Goal: Complete application form: Complete application form

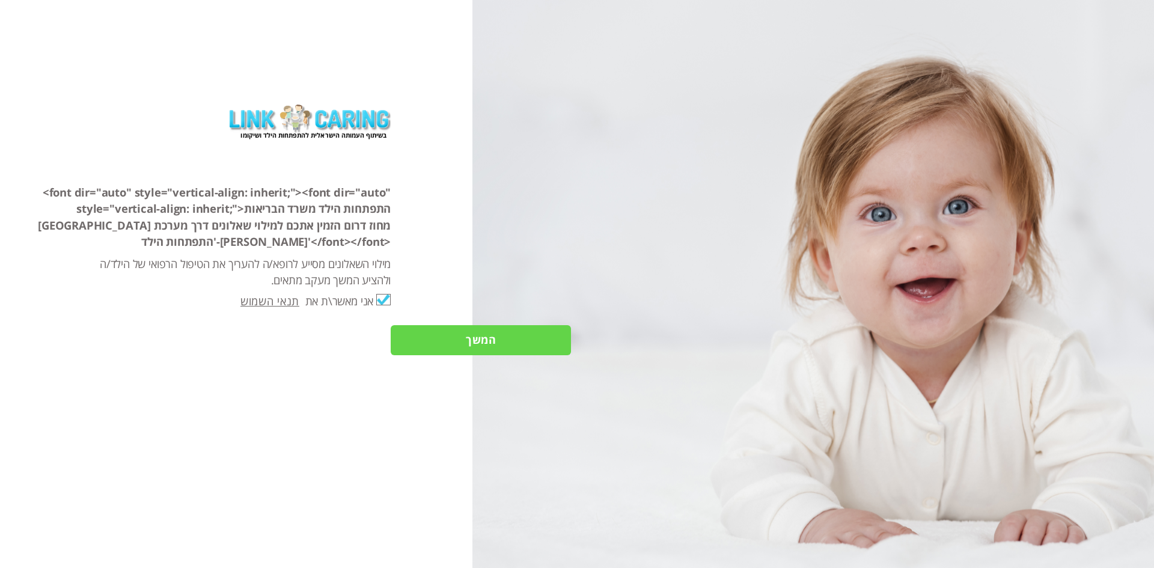
click at [509, 339] on input "המשך" at bounding box center [481, 340] width 180 height 30
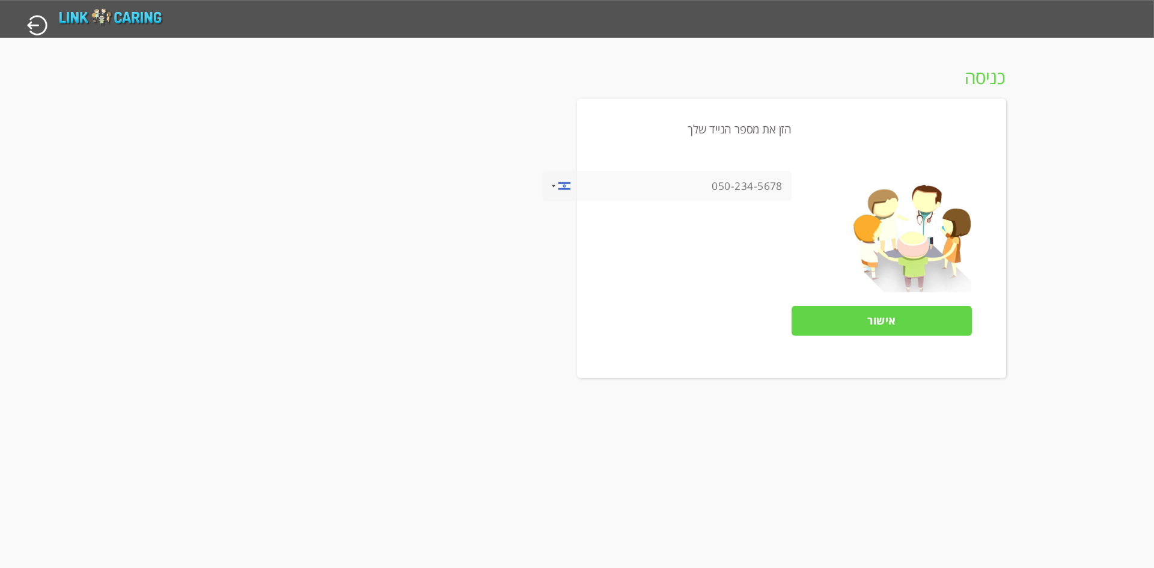
click at [759, 185] on input "tel" at bounding box center [667, 186] width 249 height 30
type input "0525274808"
click at [872, 320] on input "אישור" at bounding box center [882, 321] width 180 height 30
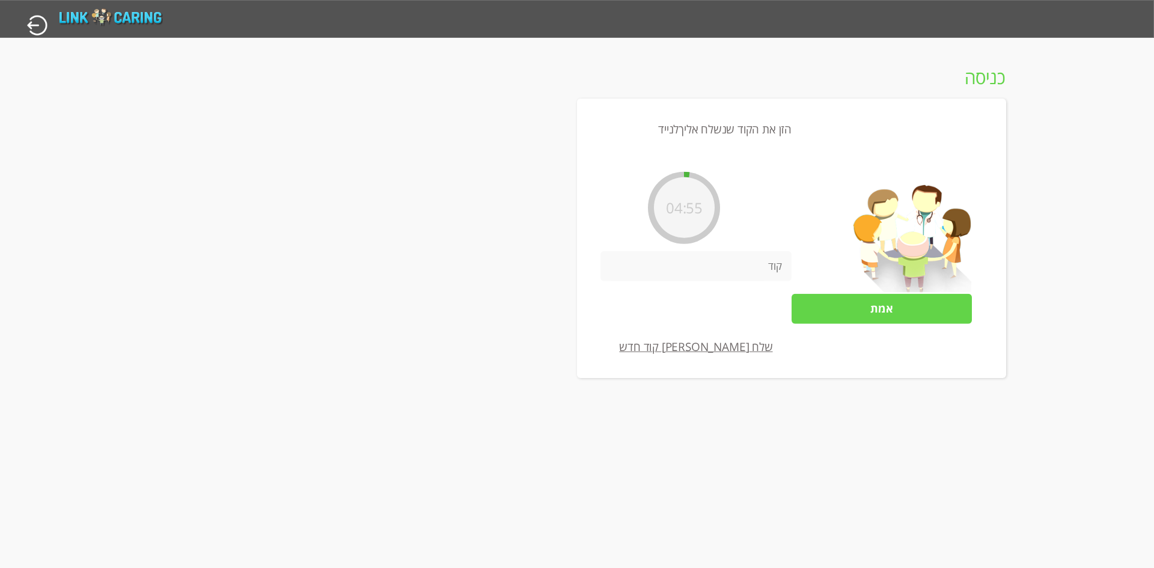
click at [764, 274] on input "number" at bounding box center [696, 266] width 191 height 30
type input "347516"
click at [871, 317] on input "אמת" at bounding box center [882, 308] width 180 height 30
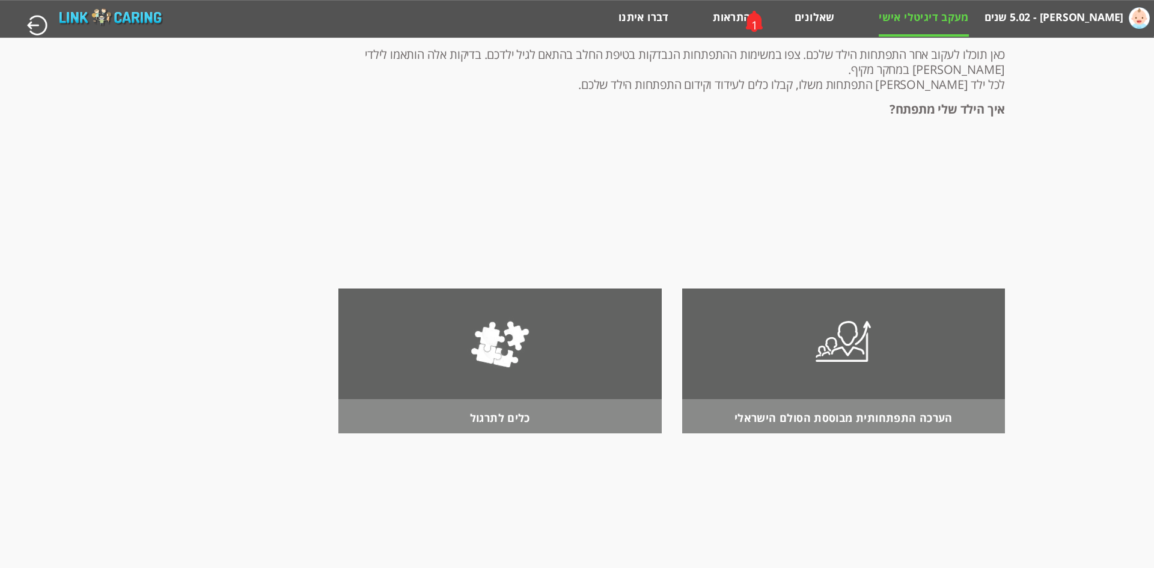
click at [755, 19] on div "1" at bounding box center [755, 25] width 7 height 17
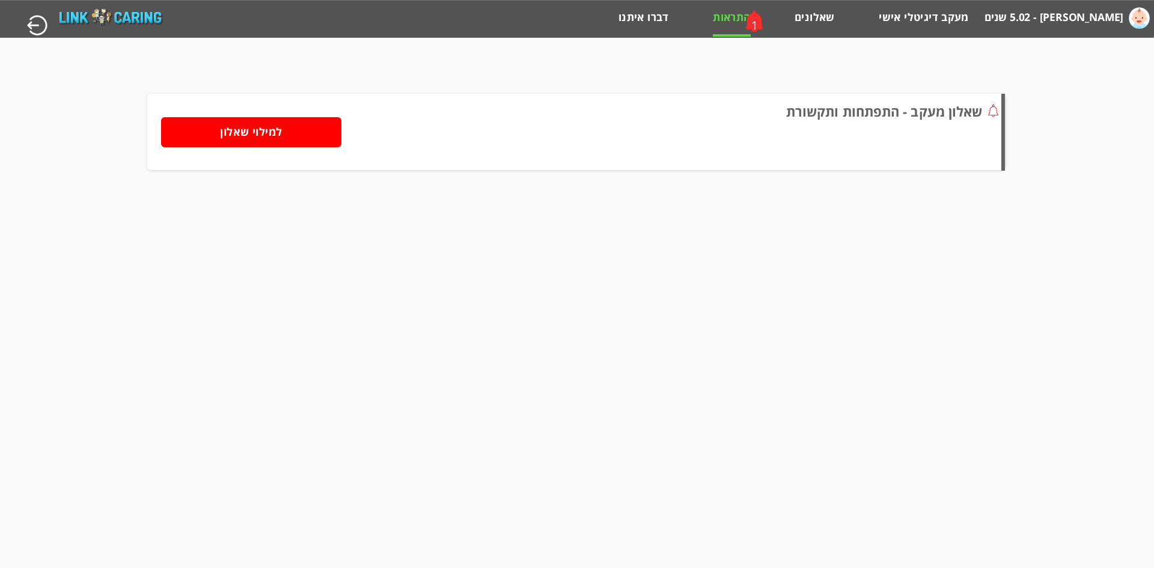
click at [279, 135] on input "למילוי שאלון" at bounding box center [251, 132] width 180 height 30
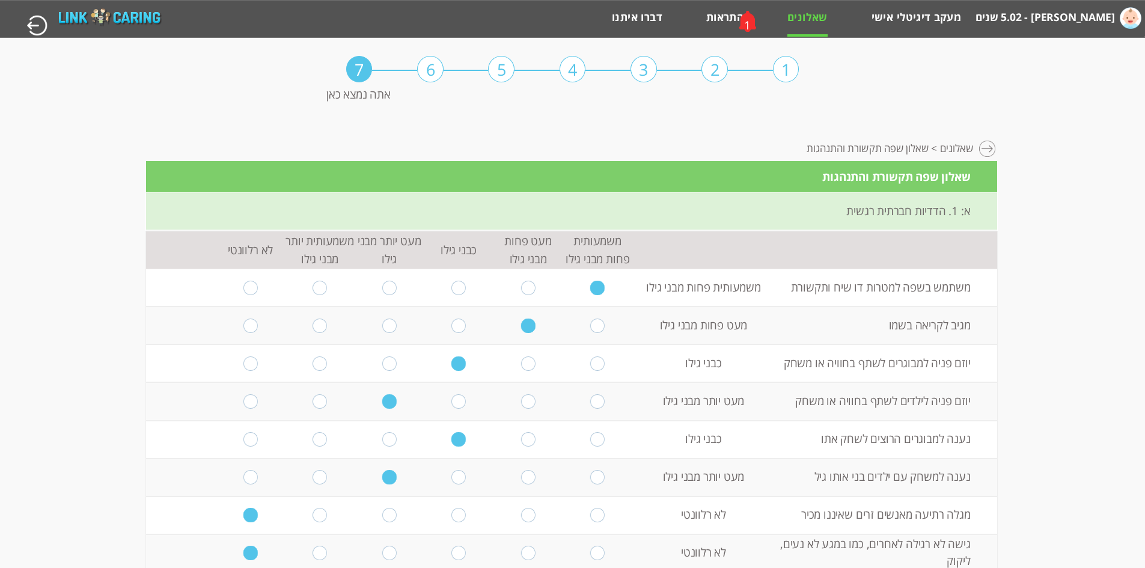
click at [521, 331] on input "radio" at bounding box center [528, 326] width 14 height 14
drag, startPoint x: 456, startPoint y: 400, endPoint x: 518, endPoint y: 399, distance: 61.9
click at [518, 399] on tr "יוזם פניה לילדים לשתף בחוויה או משחק מעט יותר מבני גילו" at bounding box center [571, 401] width 851 height 38
click at [521, 399] on input "radio" at bounding box center [528, 401] width 14 height 14
radio input "true"
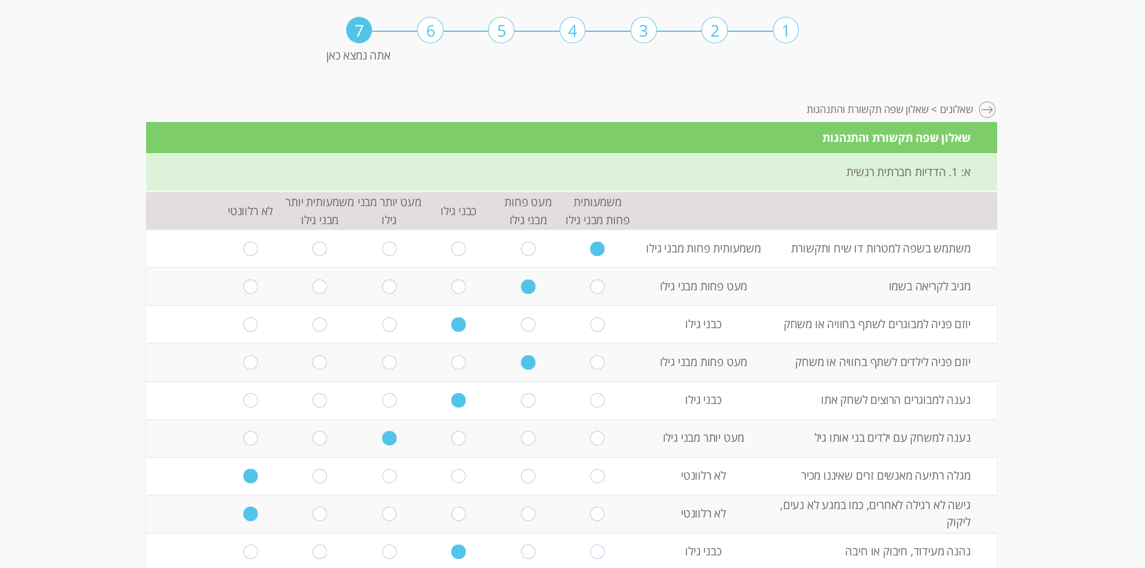
scroll to position [60, 0]
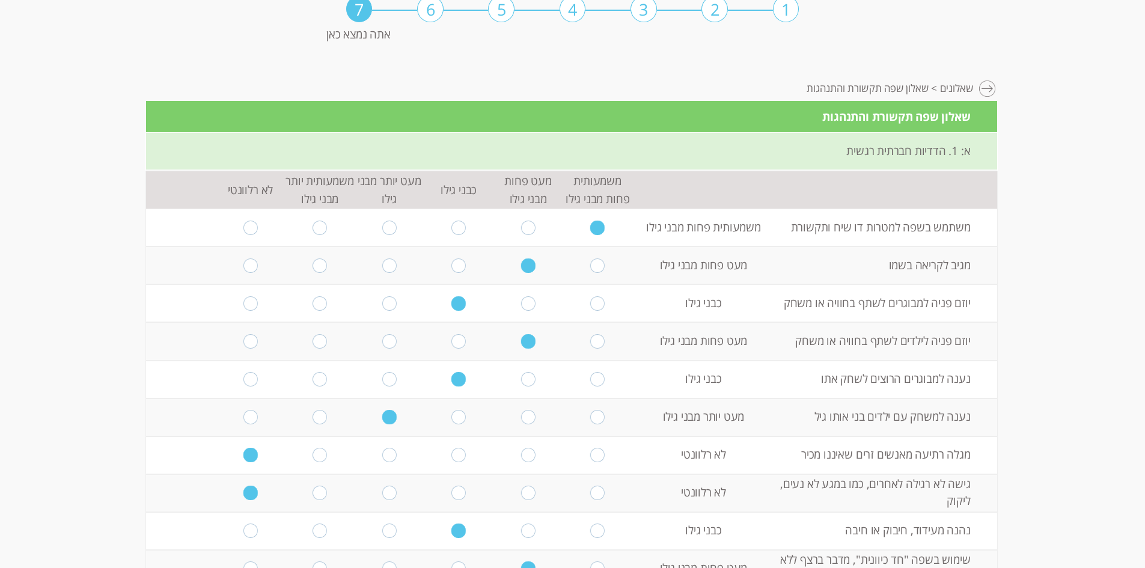
click at [459, 420] on input "radio" at bounding box center [459, 417] width 14 height 14
radio input "true"
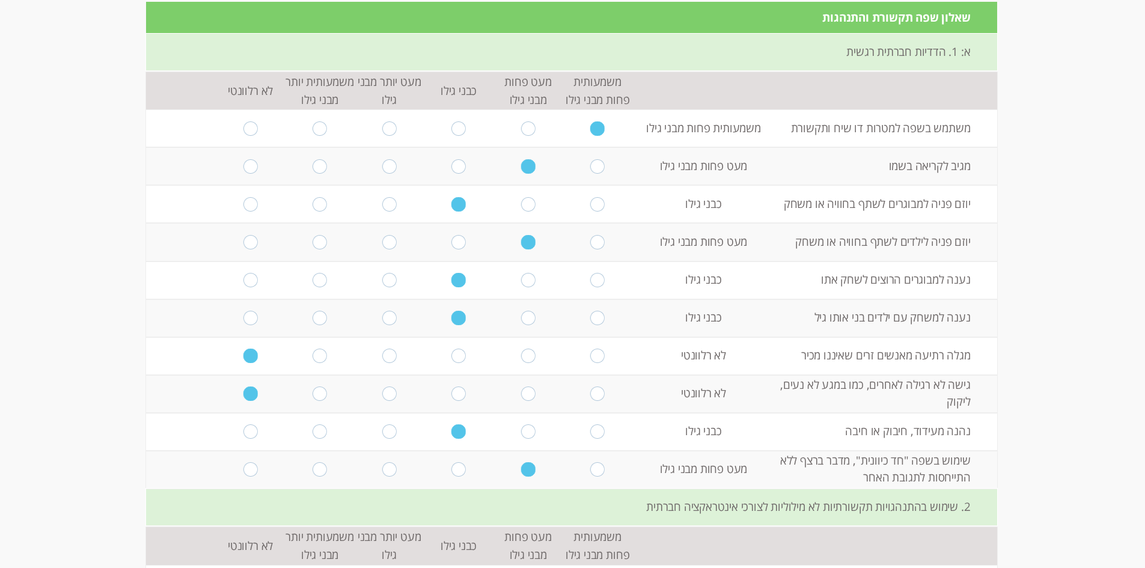
scroll to position [180, 0]
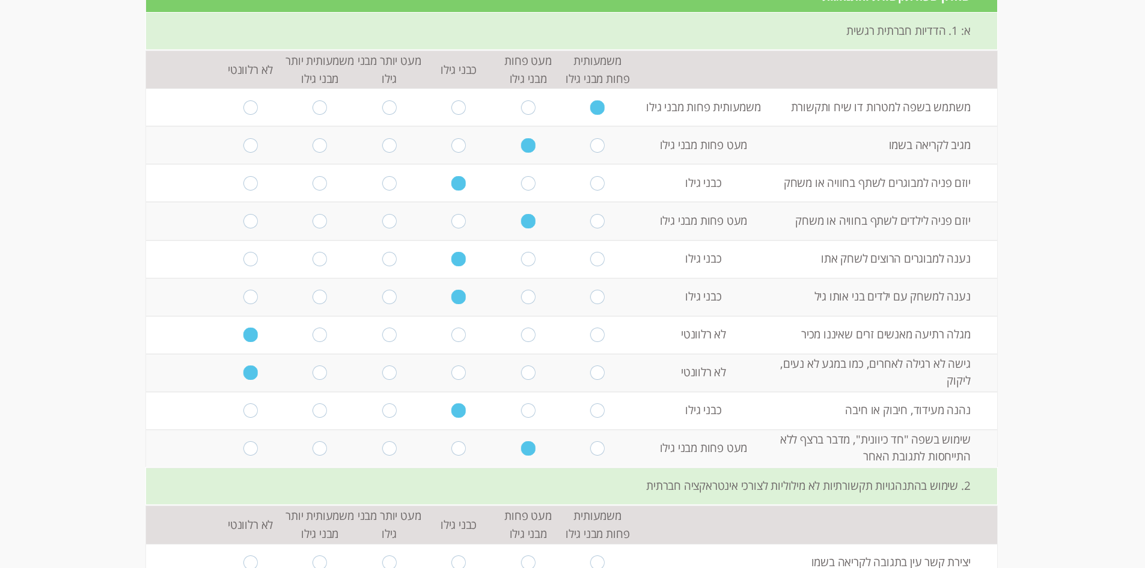
click at [244, 455] on input "radio" at bounding box center [251, 448] width 14 height 14
radio input "true"
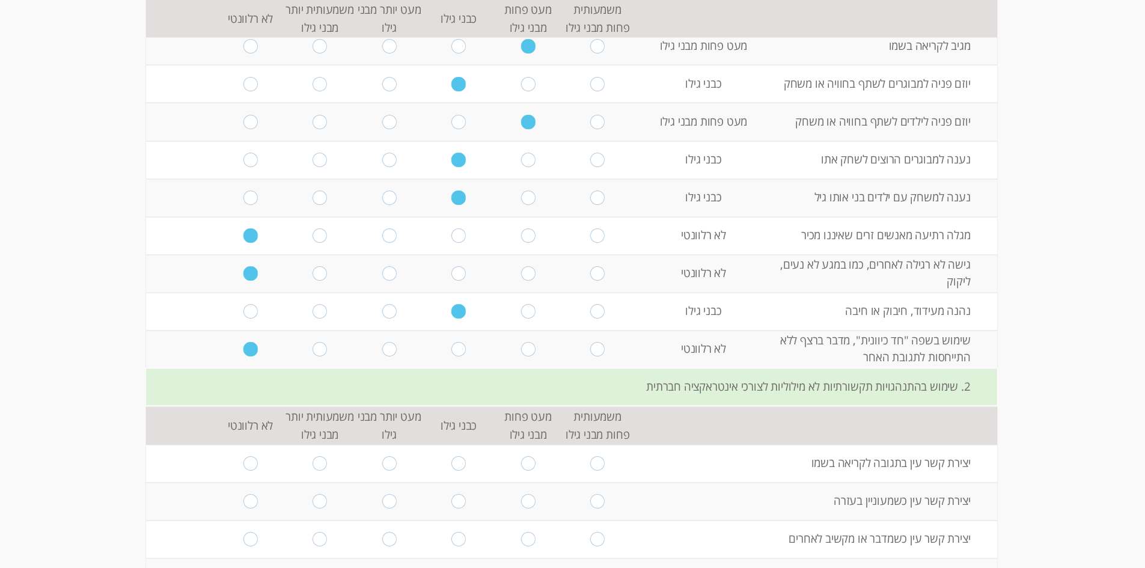
scroll to position [301, 0]
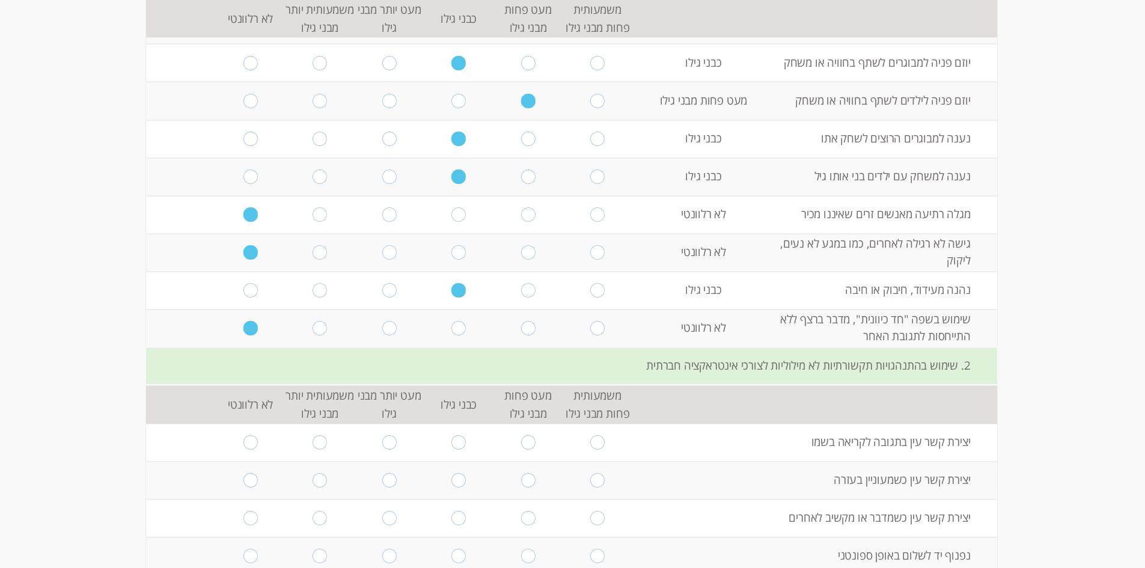
click at [524, 440] on input "radio" at bounding box center [528, 442] width 14 height 14
radio input "true"
click at [452, 483] on input "radio" at bounding box center [459, 480] width 14 height 14
radio input "true"
click at [453, 517] on input "radio" at bounding box center [459, 518] width 14 height 14
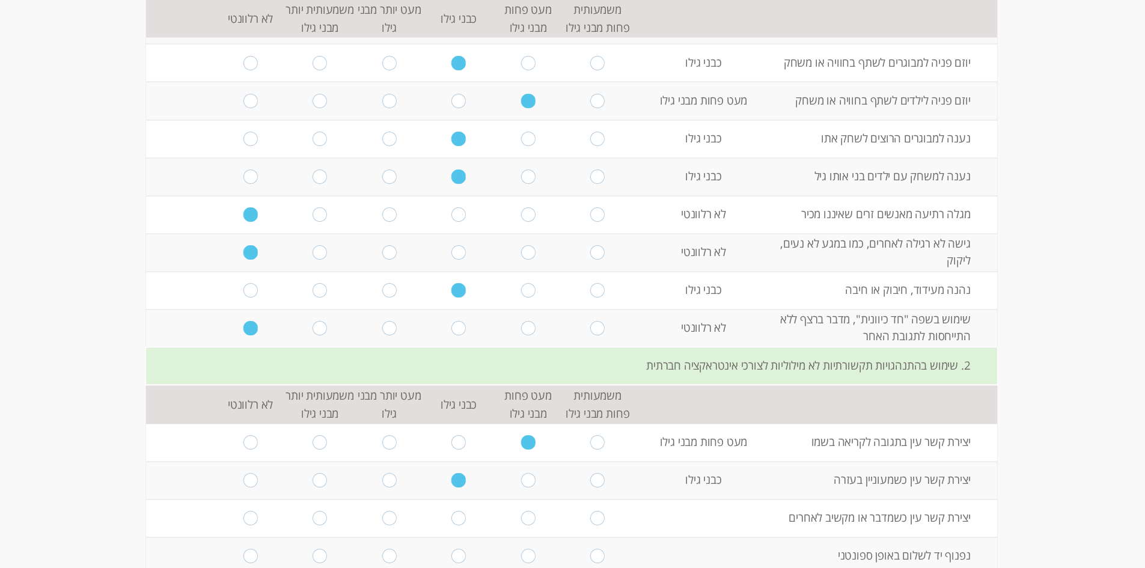
radio input "true"
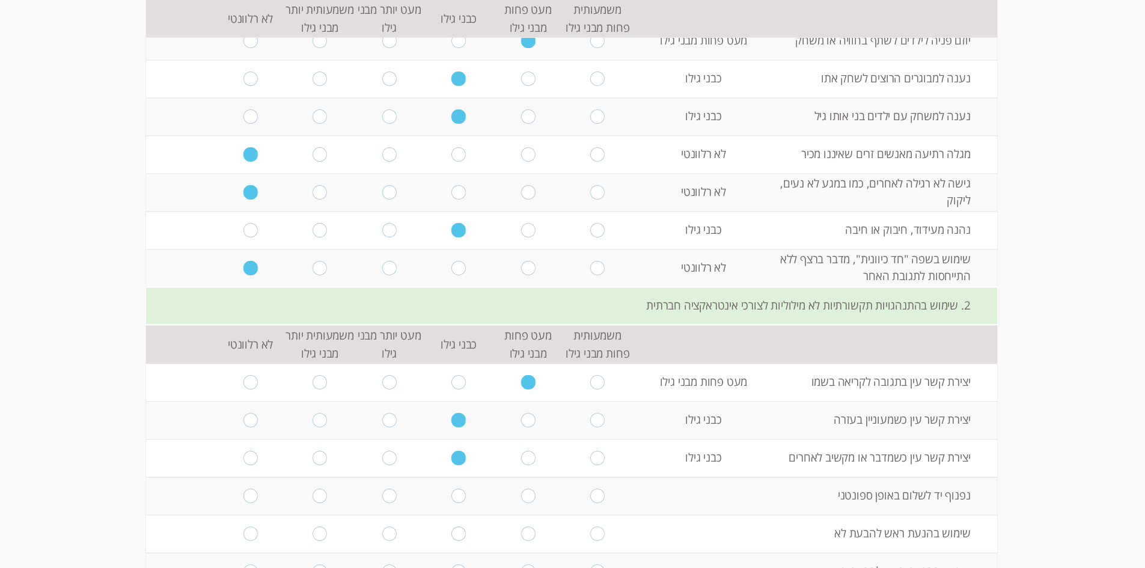
scroll to position [421, 0]
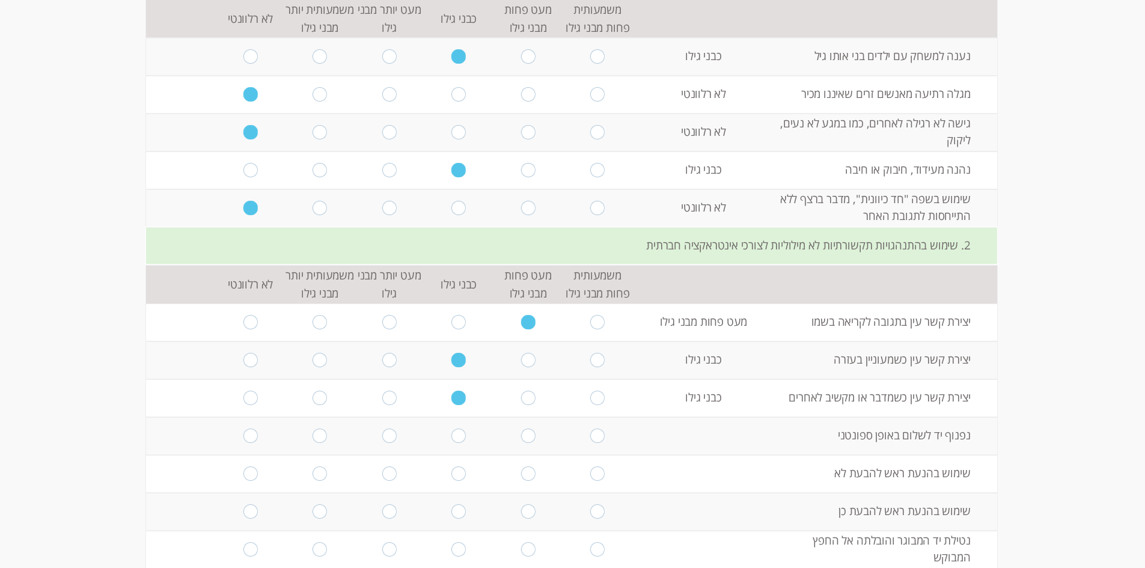
click at [244, 475] on input "radio" at bounding box center [251, 474] width 14 height 14
radio input "true"
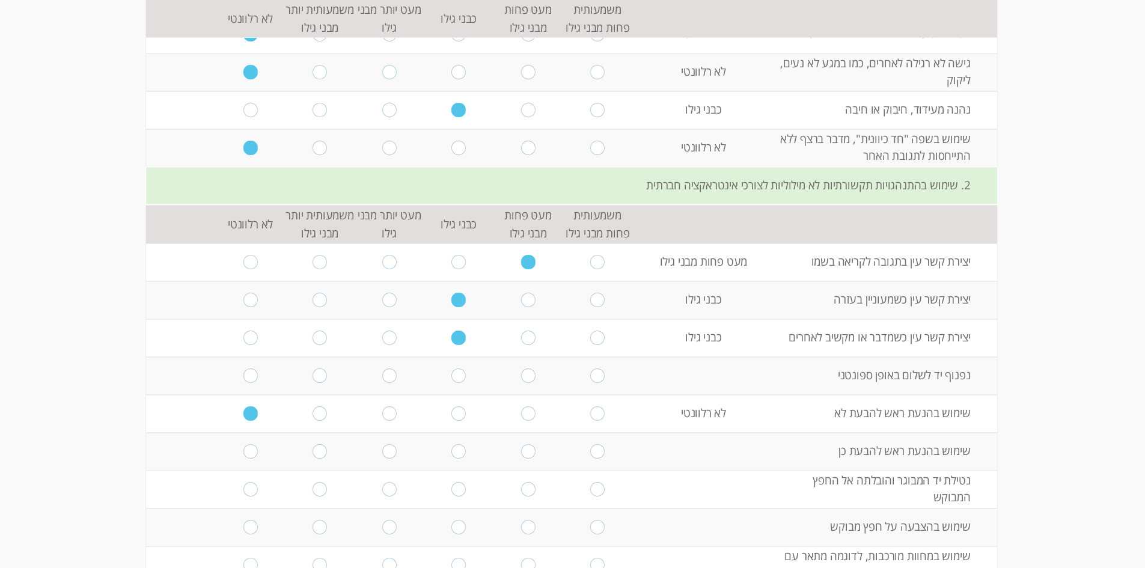
click at [244, 453] on input "radio" at bounding box center [251, 451] width 14 height 14
radio input "true"
click at [247, 491] on input "radio" at bounding box center [251, 489] width 14 height 14
radio input "true"
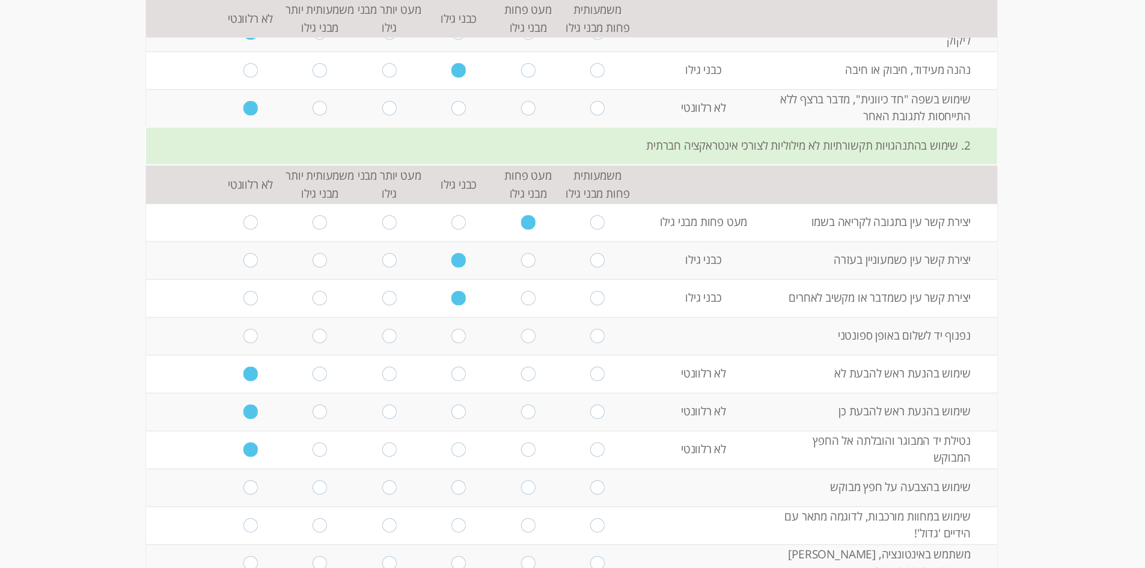
scroll to position [541, 0]
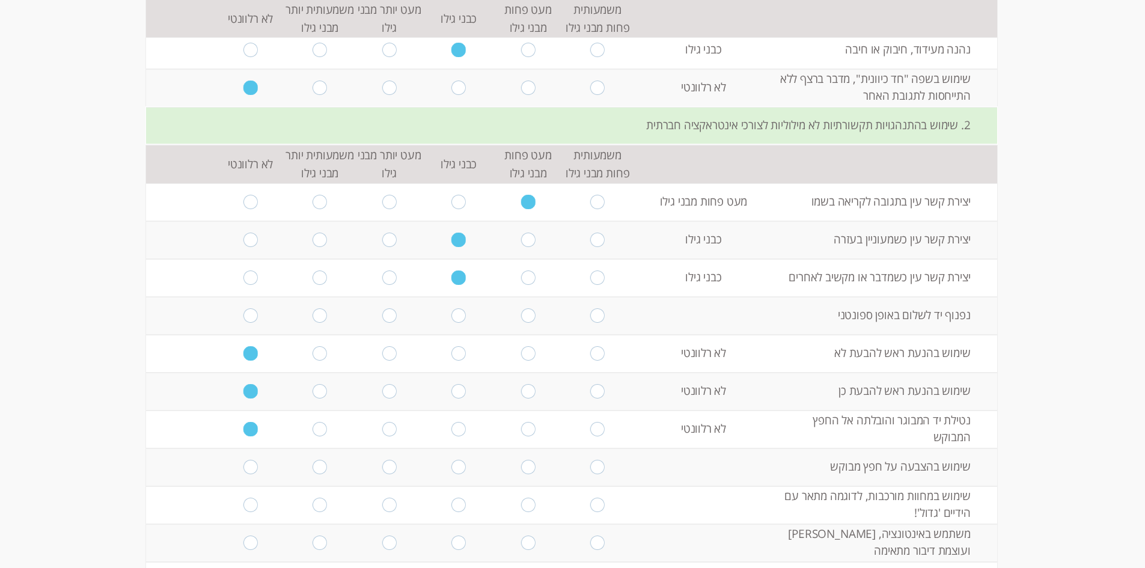
click at [460, 473] on td at bounding box center [459, 468] width 70 height 38
click at [458, 470] on input "radio" at bounding box center [459, 467] width 14 height 14
radio input "true"
click at [521, 506] on input "radio" at bounding box center [528, 505] width 14 height 14
radio input "true"
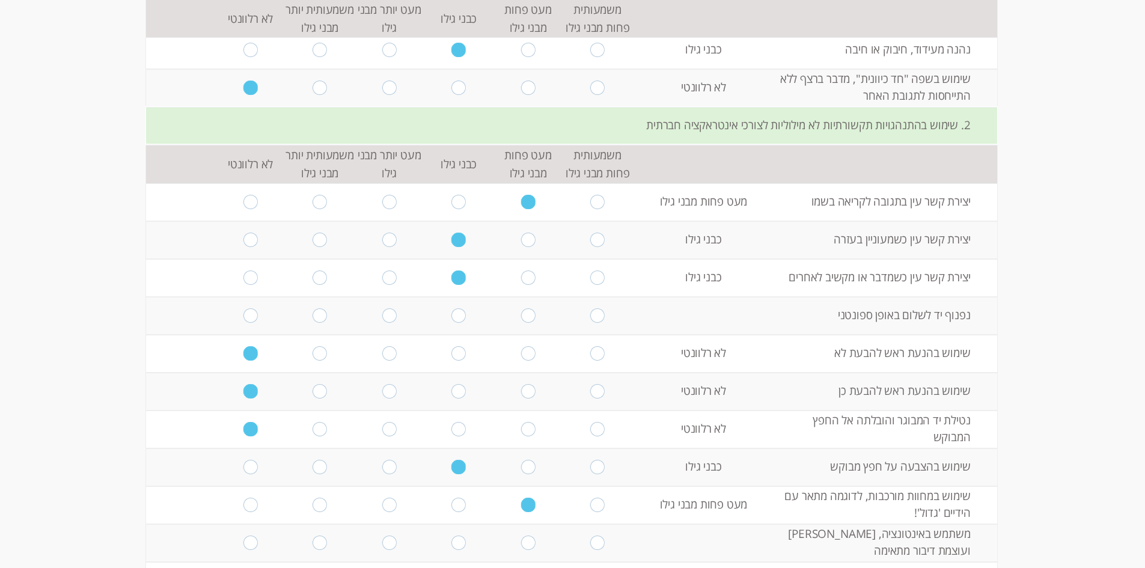
scroll to position [601, 0]
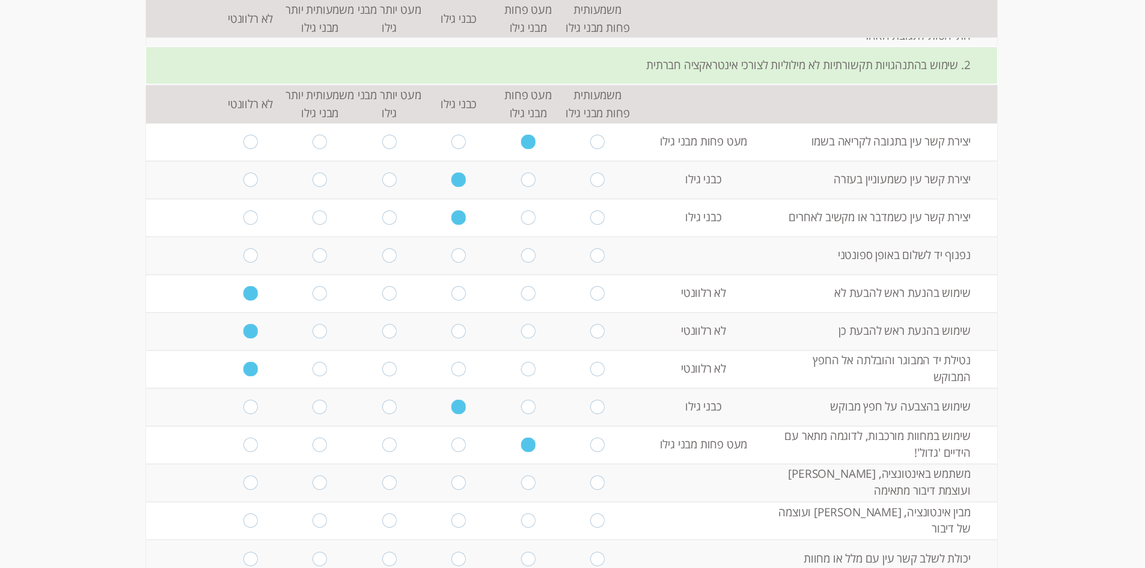
click at [247, 485] on input "radio" at bounding box center [251, 483] width 14 height 14
radio input "true"
click at [452, 523] on input "radio" at bounding box center [459, 520] width 14 height 14
radio input "true"
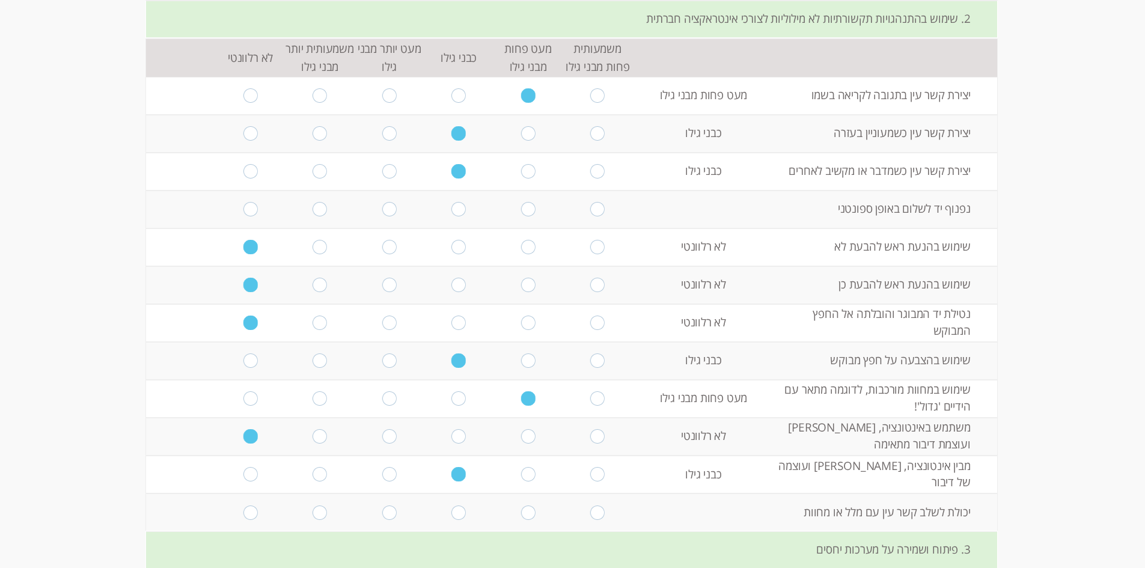
scroll to position [661, 0]
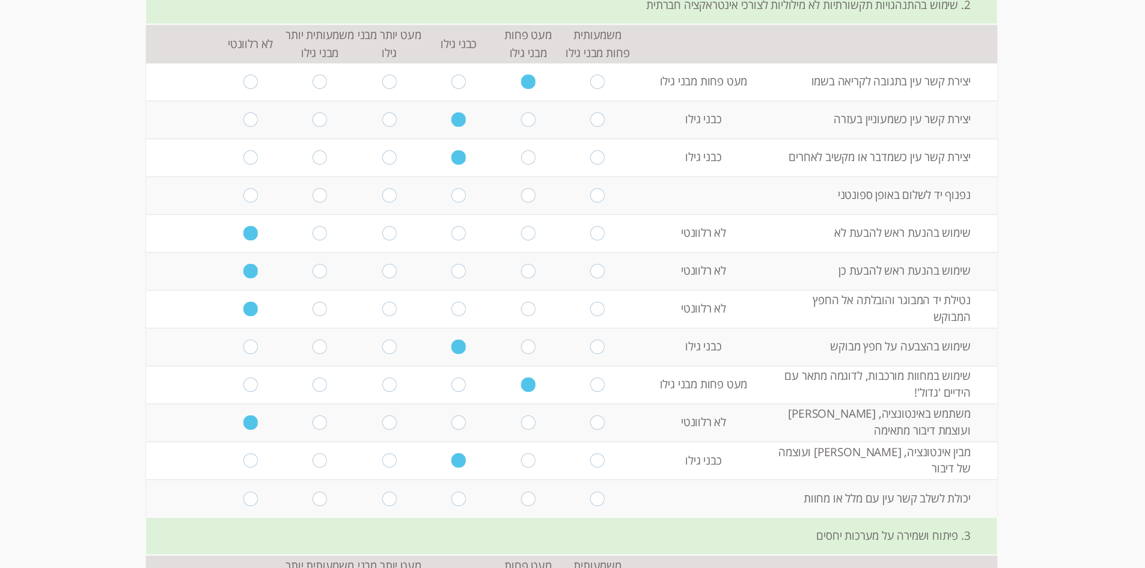
click at [513, 467] on td at bounding box center [529, 461] width 70 height 38
click at [521, 462] on input "radio" at bounding box center [528, 460] width 14 height 14
radio input "true"
click at [452, 497] on input "radio" at bounding box center [459, 499] width 14 height 14
radio input "true"
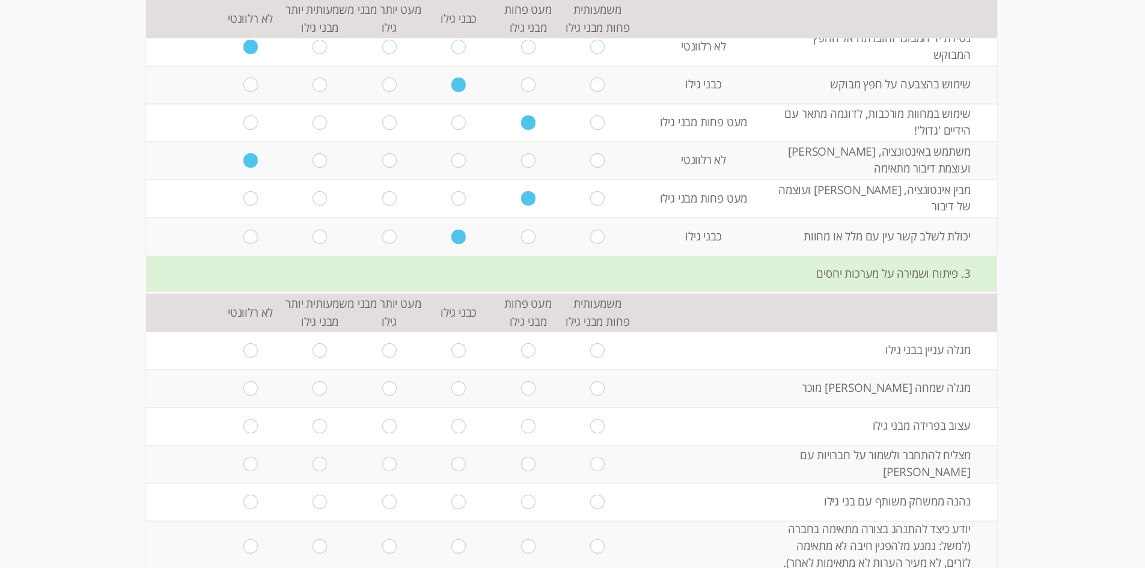
scroll to position [962, 0]
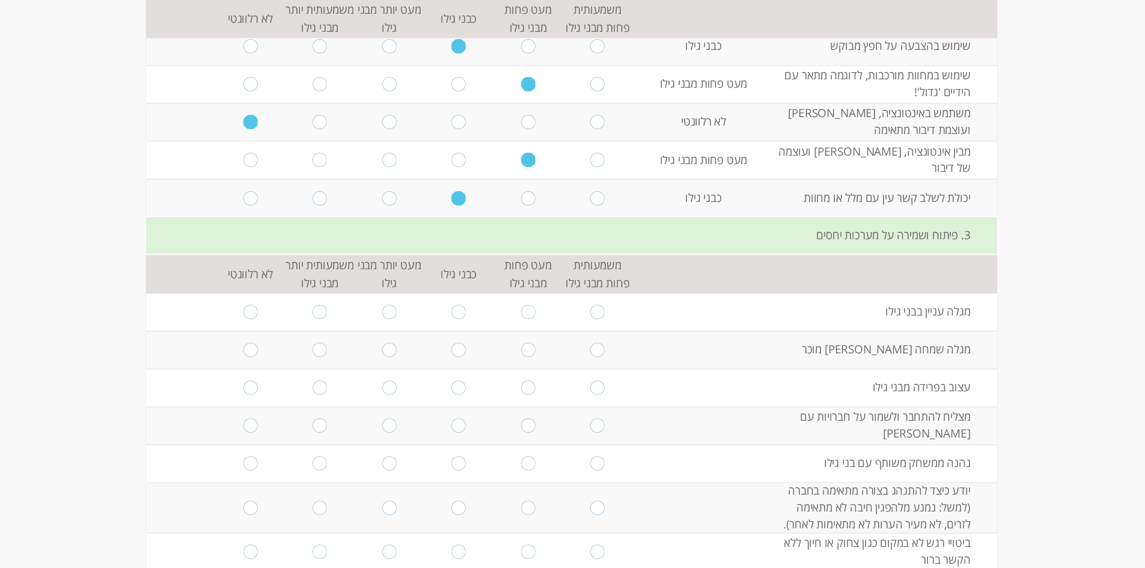
click at [452, 311] on input "radio" at bounding box center [459, 312] width 14 height 14
radio input "true"
click at [452, 347] on input "radio" at bounding box center [459, 350] width 14 height 14
radio input "true"
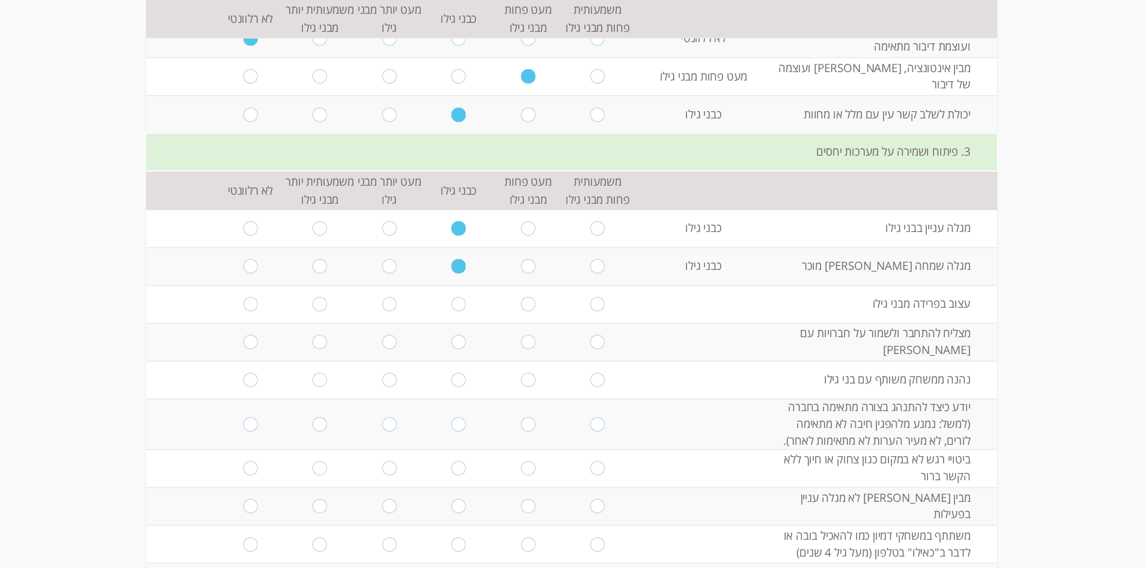
scroll to position [1082, 0]
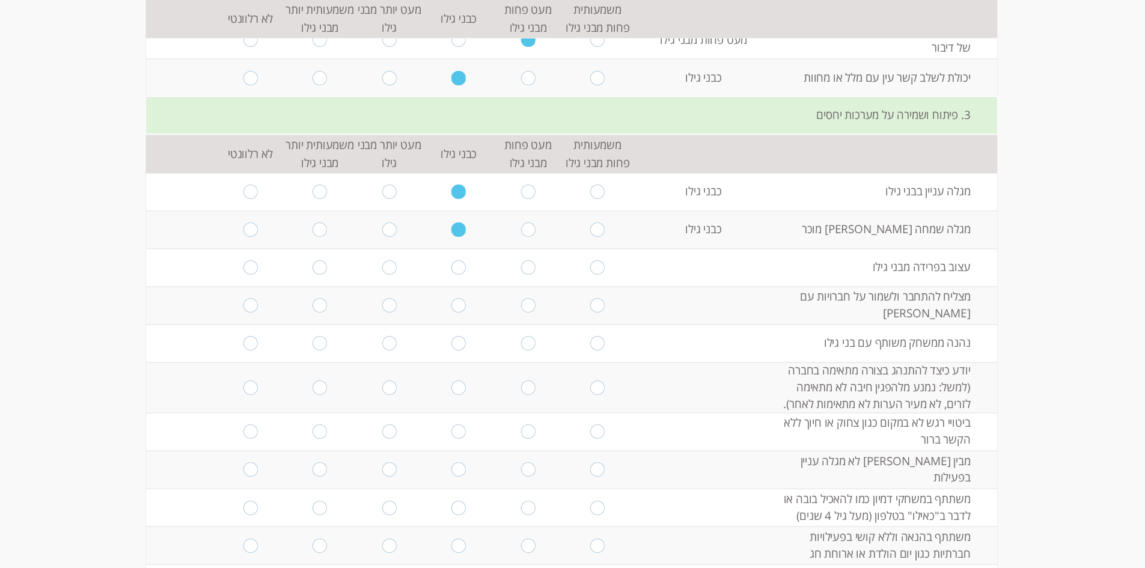
click at [521, 269] on input "radio" at bounding box center [528, 267] width 14 height 14
radio input "true"
click at [524, 311] on input "radio" at bounding box center [528, 305] width 14 height 14
radio input "true"
click at [459, 345] on input "radio" at bounding box center [459, 343] width 14 height 14
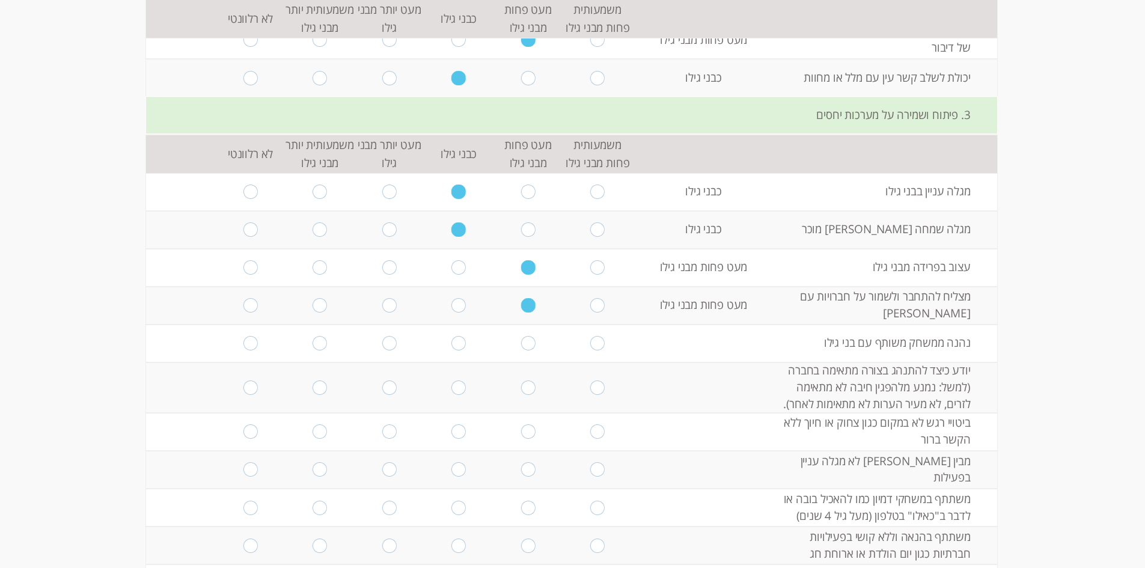
radio input "true"
click at [244, 388] on input "radio" at bounding box center [251, 388] width 14 height 14
radio input "true"
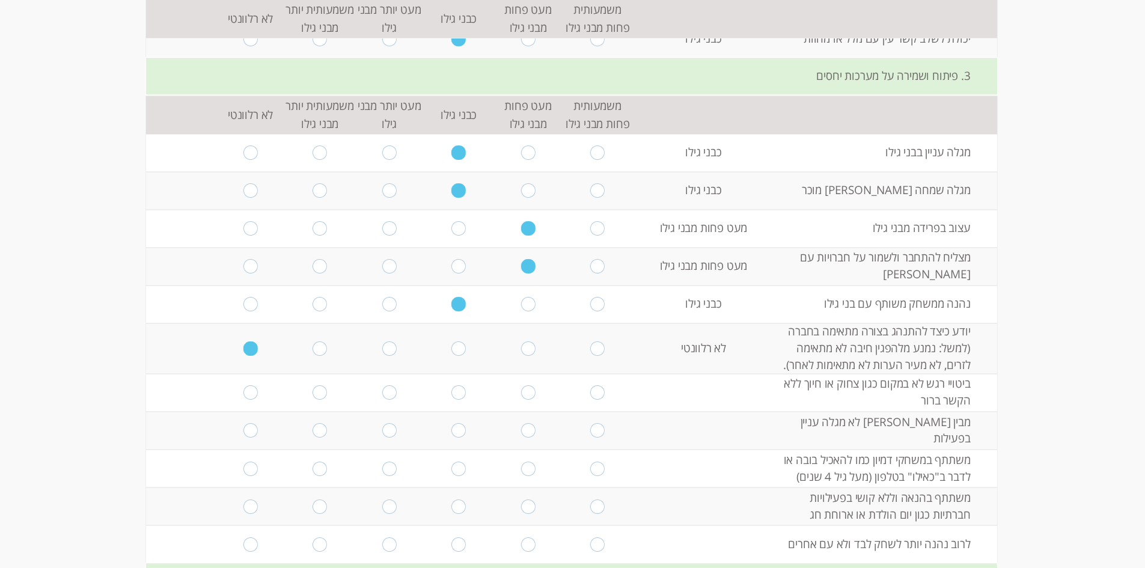
scroll to position [1142, 0]
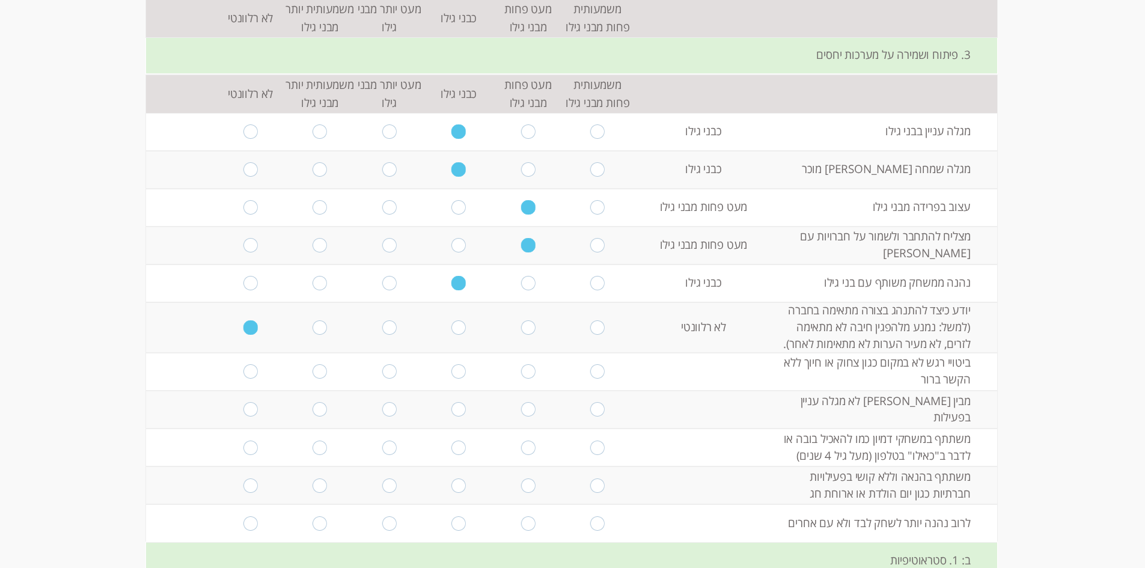
click at [244, 373] on input "radio" at bounding box center [251, 371] width 14 height 14
radio input "true"
click at [452, 408] on input "radio" at bounding box center [459, 409] width 14 height 14
radio input "true"
click at [527, 448] on input "radio" at bounding box center [528, 448] width 14 height 14
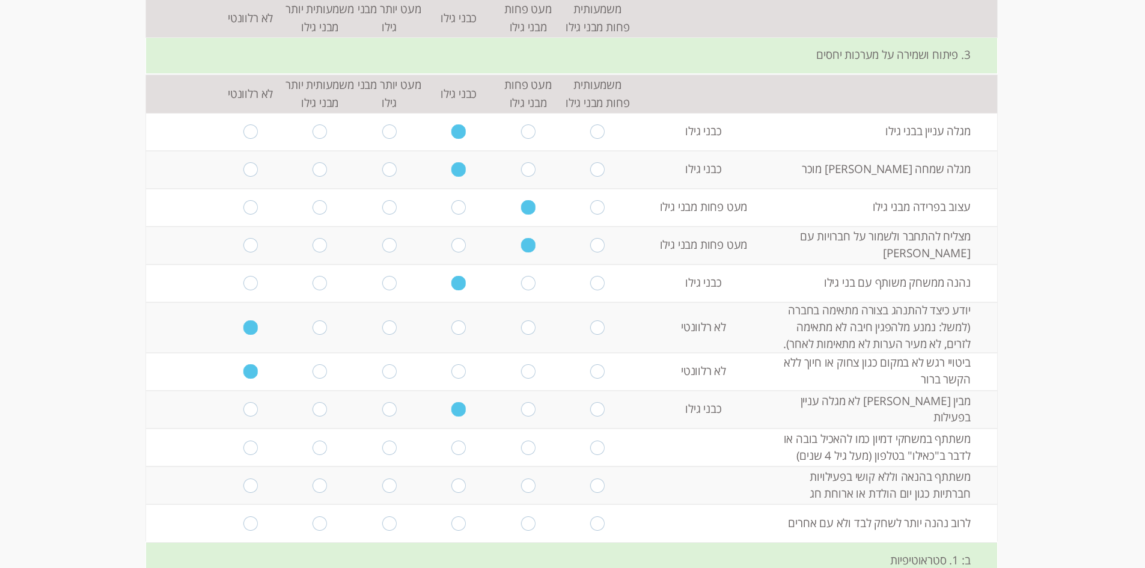
radio input "true"
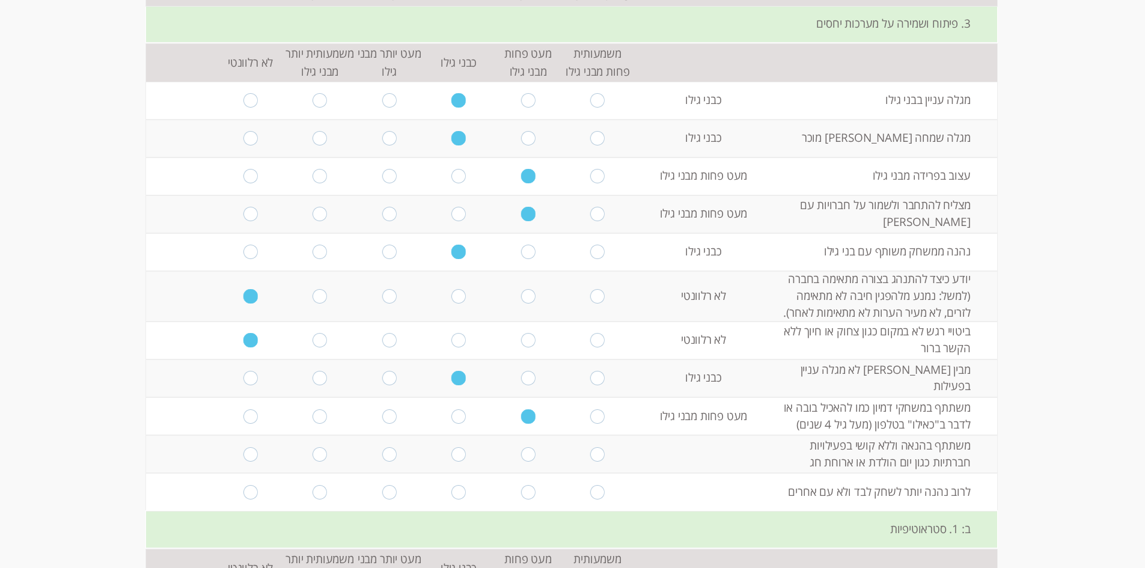
scroll to position [1263, 0]
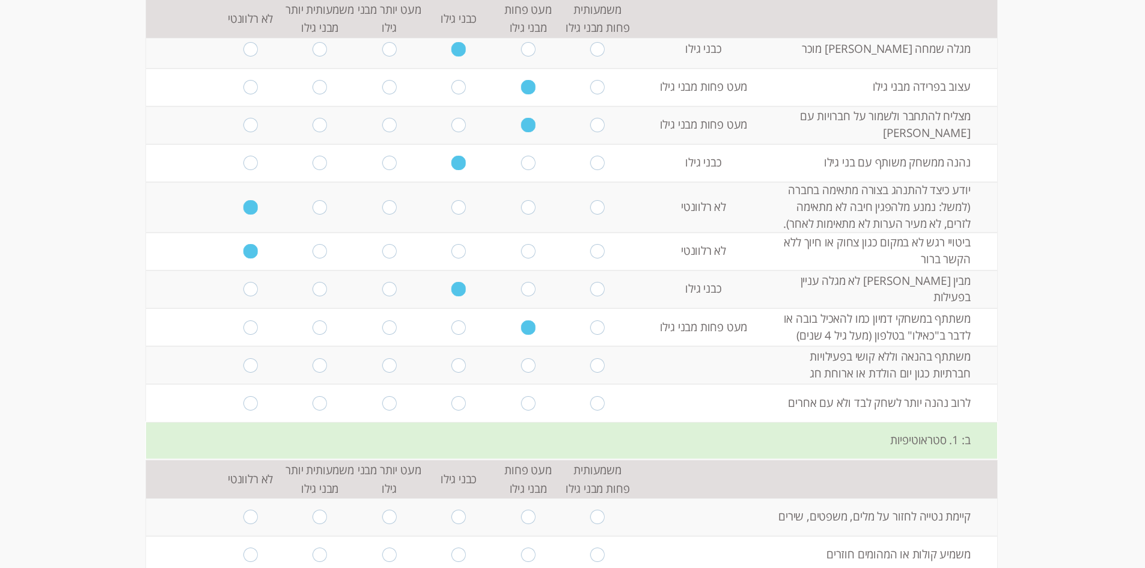
click at [455, 367] on input "radio" at bounding box center [459, 365] width 14 height 14
radio input "true"
click at [385, 405] on input "radio" at bounding box center [389, 403] width 14 height 14
radio input "true"
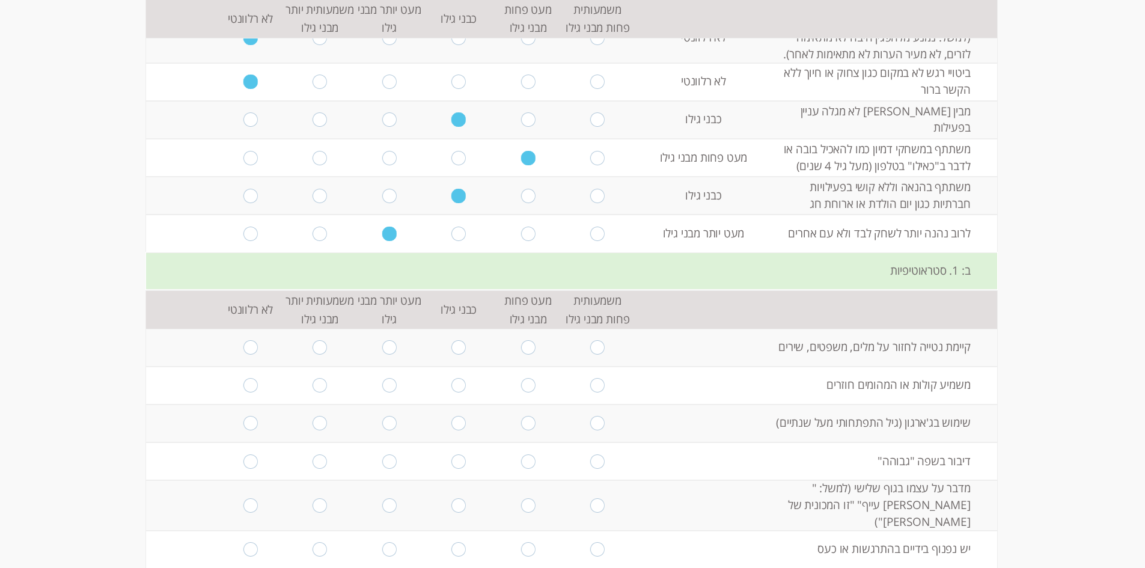
scroll to position [1443, 0]
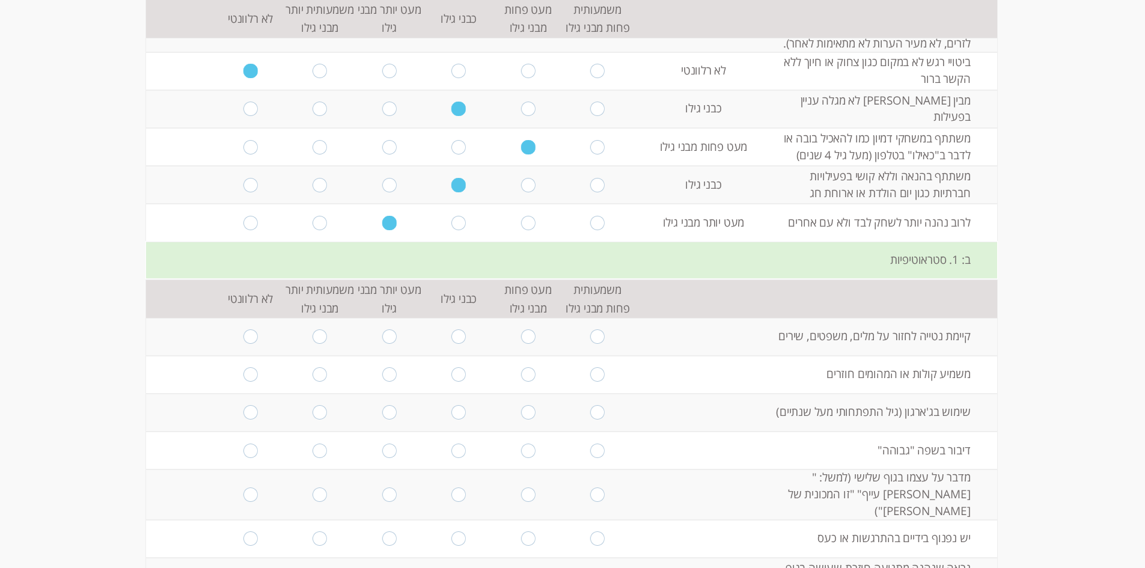
click at [455, 339] on input "radio" at bounding box center [459, 337] width 14 height 14
radio input "true"
click at [317, 376] on input "radio" at bounding box center [320, 374] width 14 height 14
radio input "true"
click at [382, 415] on input "radio" at bounding box center [389, 412] width 14 height 14
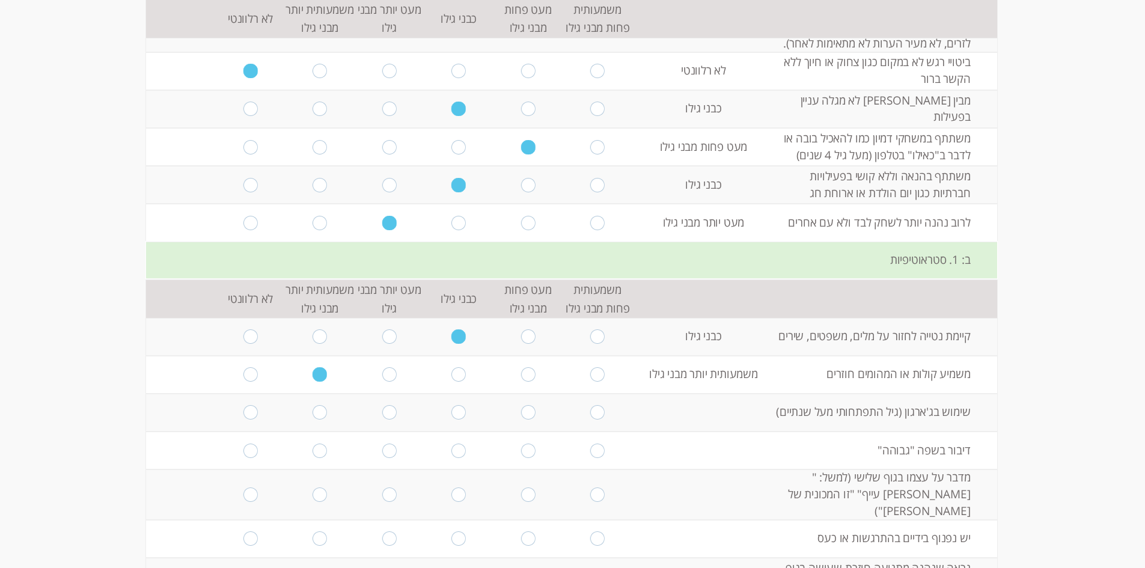
radio input "true"
click at [244, 450] on input "radio" at bounding box center [251, 451] width 14 height 14
radio input "true"
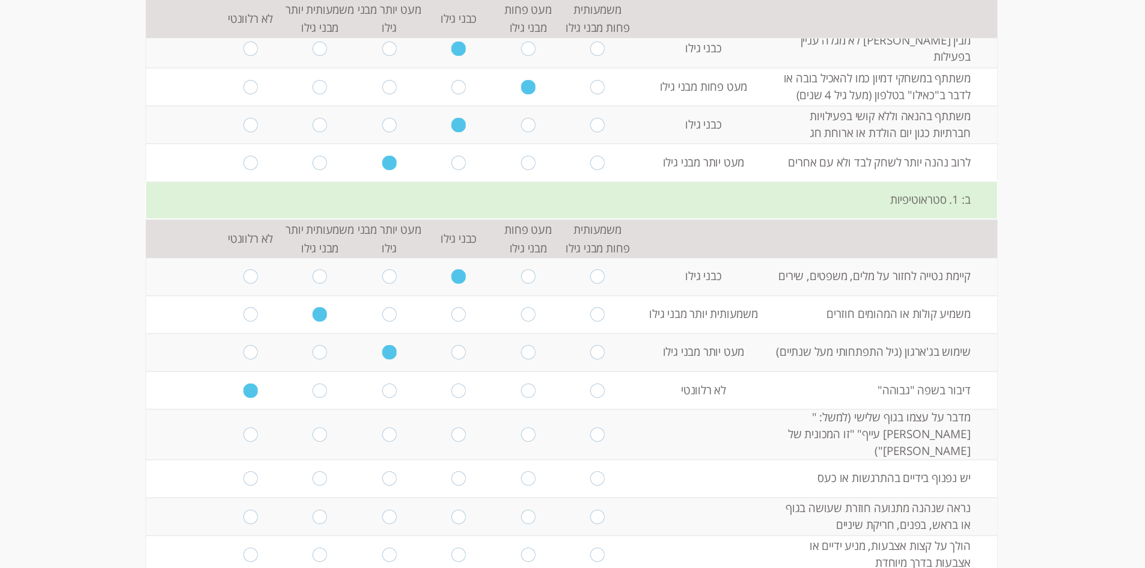
scroll to position [1563, 0]
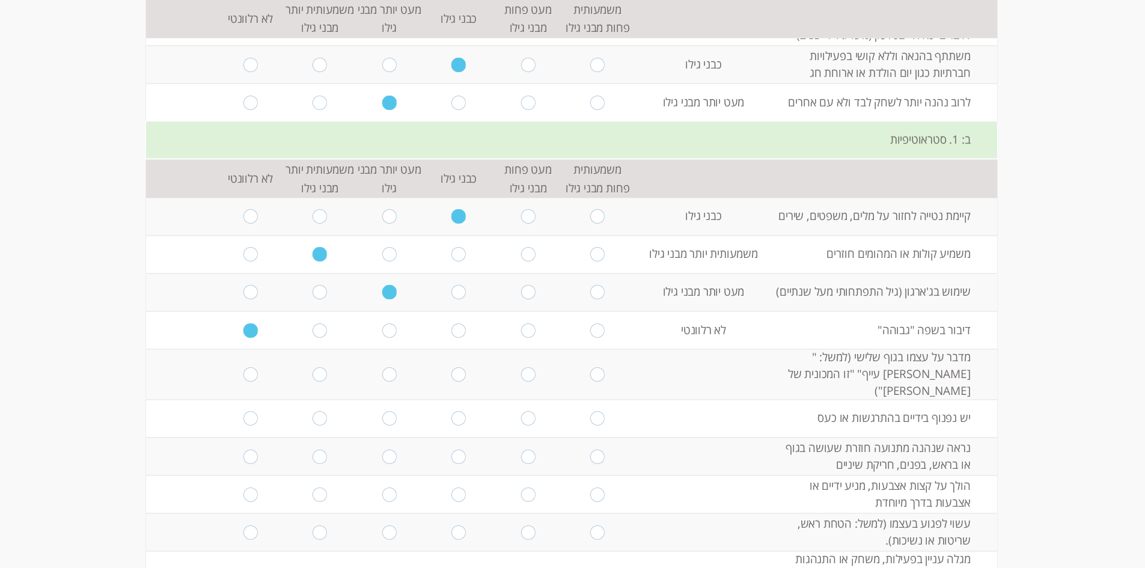
click at [244, 372] on input "radio" at bounding box center [251, 374] width 14 height 14
radio input "true"
click at [247, 411] on input "radio" at bounding box center [251, 418] width 14 height 14
radio input "true"
click at [454, 450] on input "radio" at bounding box center [459, 457] width 14 height 14
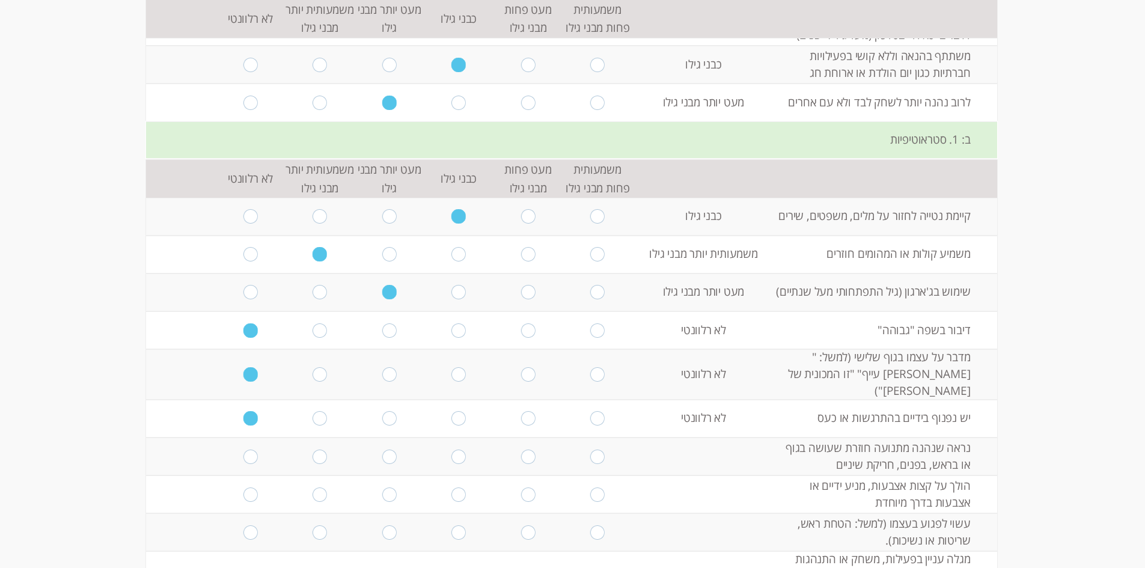
radio input "true"
click at [385, 488] on input "radio" at bounding box center [389, 495] width 14 height 14
radio input "true"
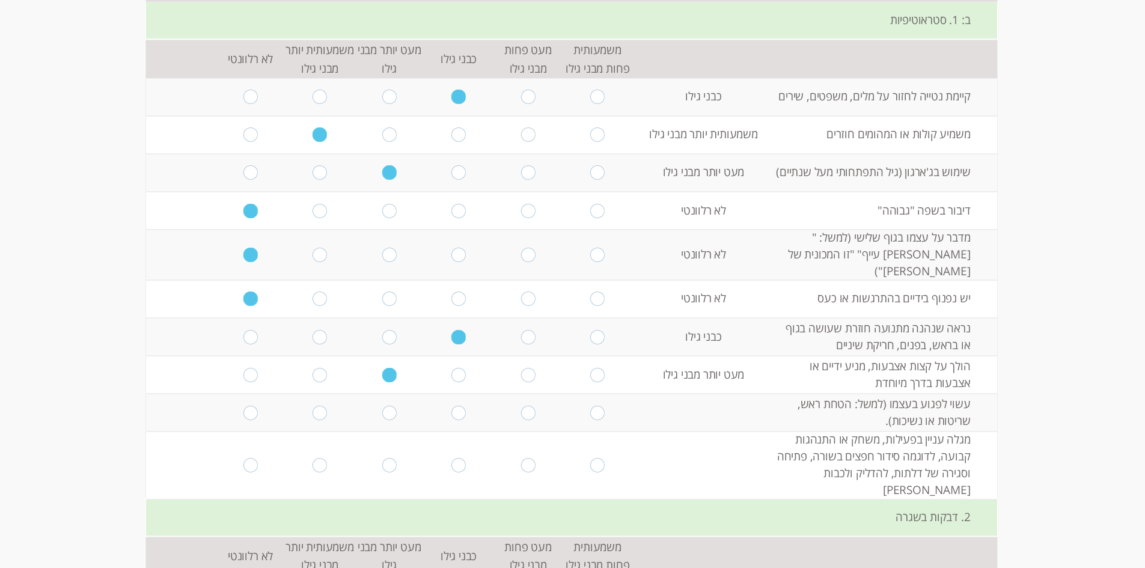
scroll to position [1684, 0]
click at [244, 405] on input "radio" at bounding box center [251, 412] width 14 height 14
radio input "true"
click at [383, 458] on input "radio" at bounding box center [389, 465] width 14 height 14
radio input "true"
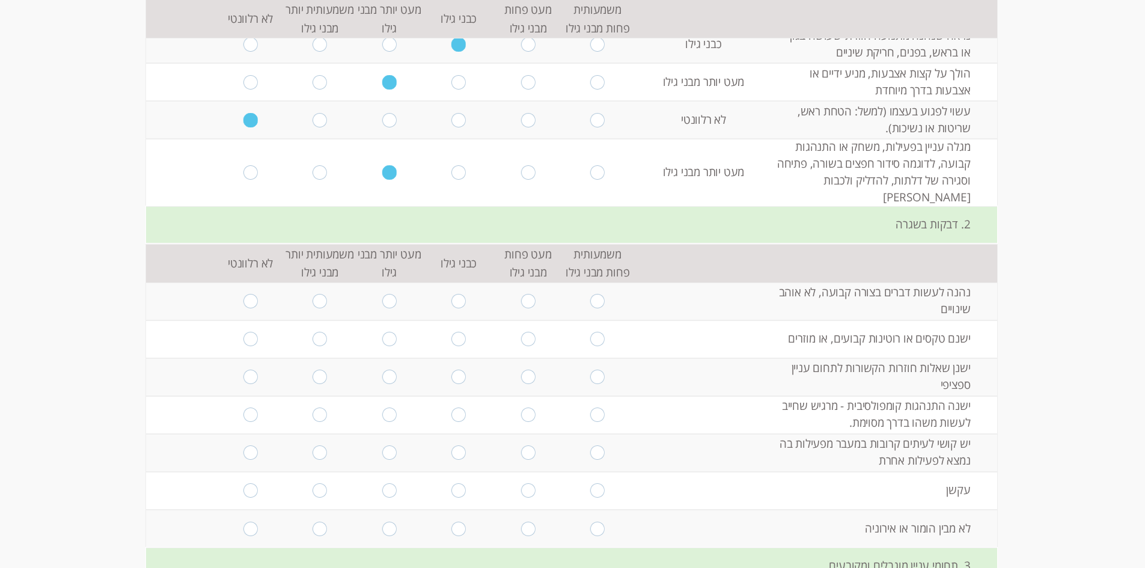
scroll to position [1984, 0]
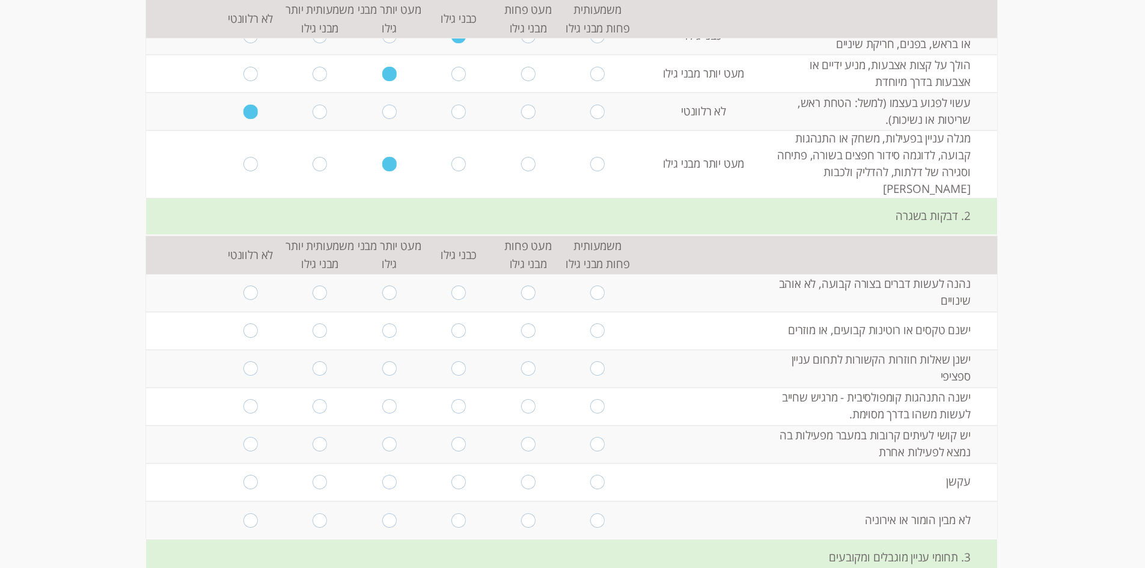
click at [452, 286] on input "radio" at bounding box center [459, 293] width 14 height 14
radio input "true"
click at [452, 323] on input "radio" at bounding box center [459, 330] width 14 height 14
radio input "true"
click at [244, 361] on input "radio" at bounding box center [251, 368] width 14 height 14
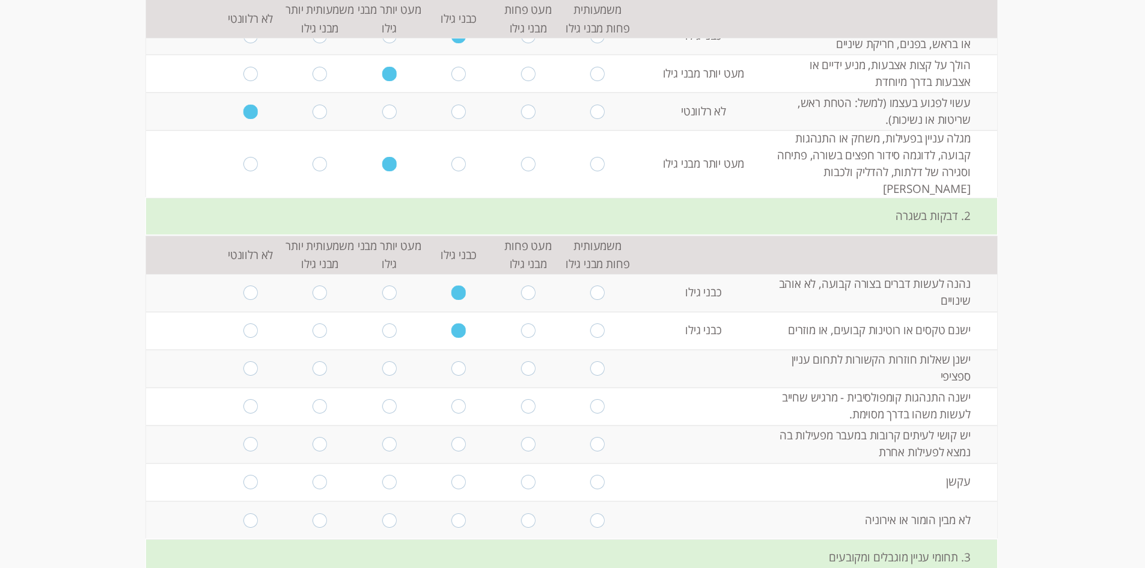
radio input "true"
click at [244, 399] on input "radio" at bounding box center [251, 406] width 14 height 14
radio input "true"
click at [247, 437] on input "radio" at bounding box center [251, 444] width 14 height 14
radio input "true"
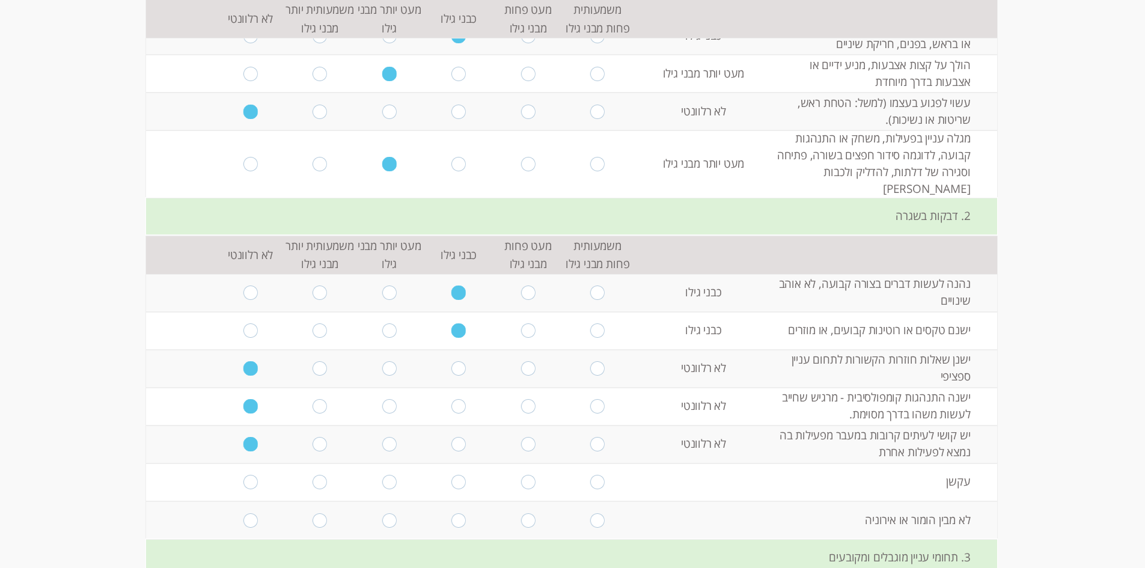
click at [525, 475] on input "radio" at bounding box center [528, 482] width 14 height 14
radio input "true"
click at [244, 513] on input "radio" at bounding box center [251, 520] width 14 height 14
radio input "true"
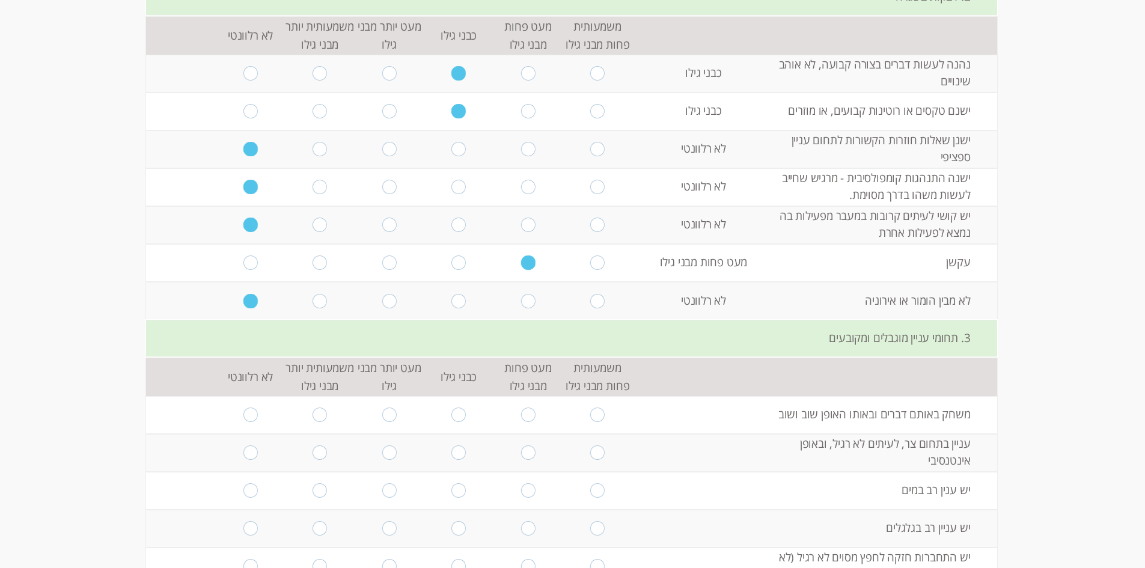
scroll to position [2225, 0]
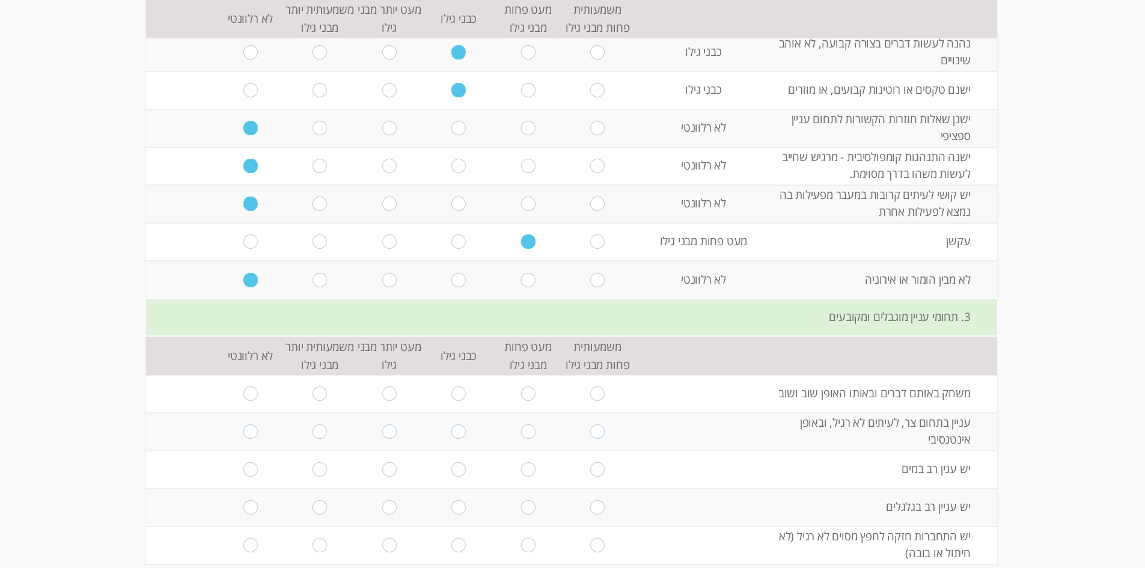
click at [456, 387] on input "radio" at bounding box center [459, 394] width 14 height 14
radio input "true"
click at [244, 425] on input "radio" at bounding box center [251, 432] width 14 height 14
radio input "true"
click at [387, 462] on input "radio" at bounding box center [389, 469] width 14 height 14
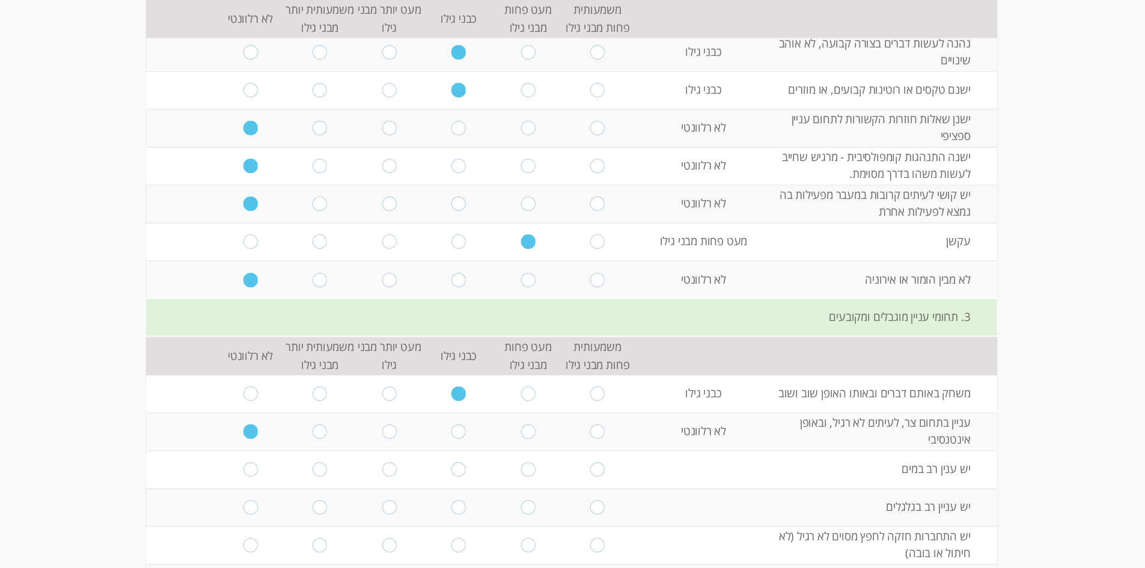
radio input "true"
click at [452, 500] on input "radio" at bounding box center [459, 507] width 14 height 14
radio input "true"
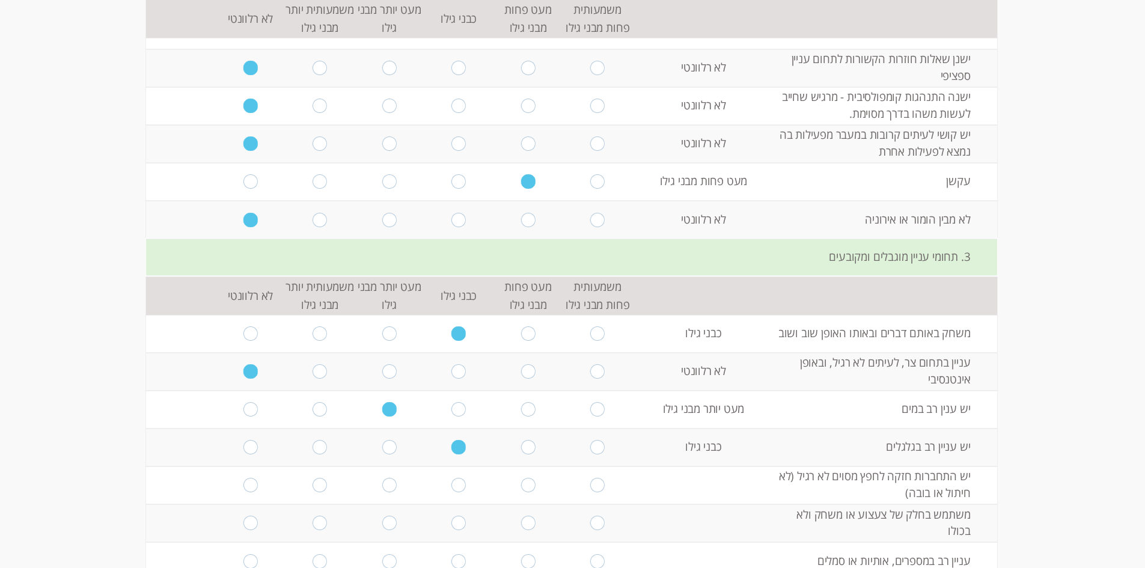
click at [452, 478] on input "radio" at bounding box center [459, 485] width 14 height 14
radio input "true"
click at [246, 516] on input "radio" at bounding box center [251, 523] width 14 height 14
radio input "true"
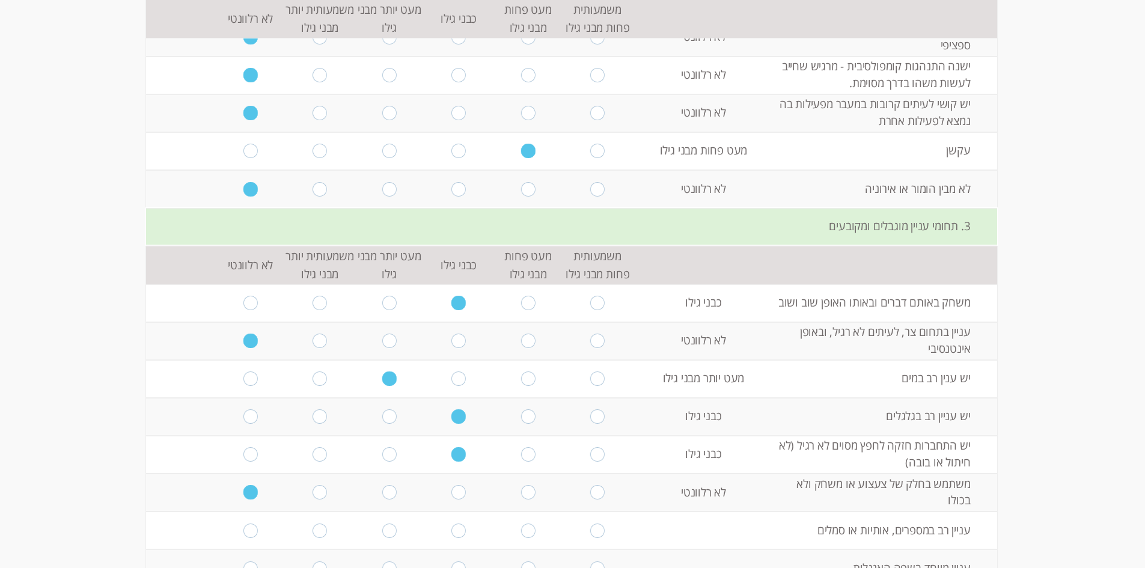
scroll to position [2345, 0]
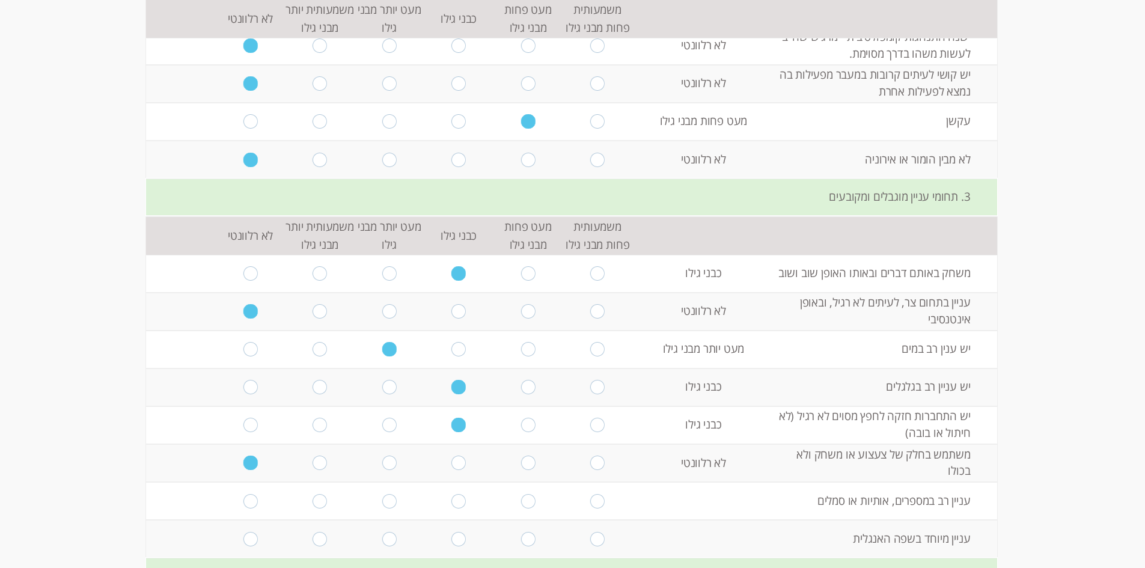
click at [382, 494] on input "radio" at bounding box center [389, 501] width 14 height 14
radio input "true"
click at [316, 532] on input "radio" at bounding box center [320, 539] width 14 height 14
radio input "true"
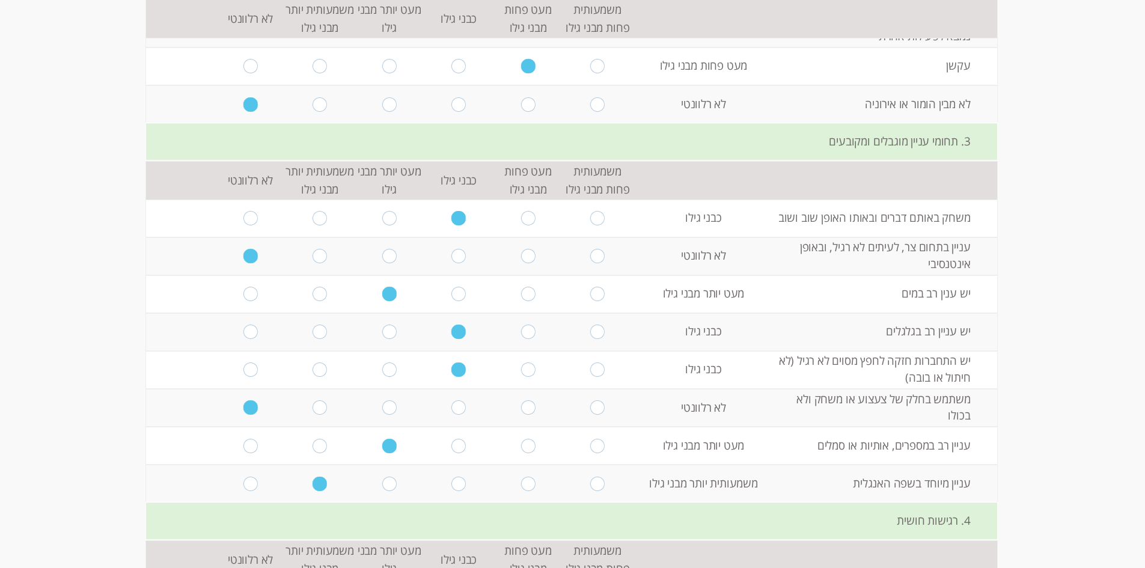
scroll to position [2465, 0]
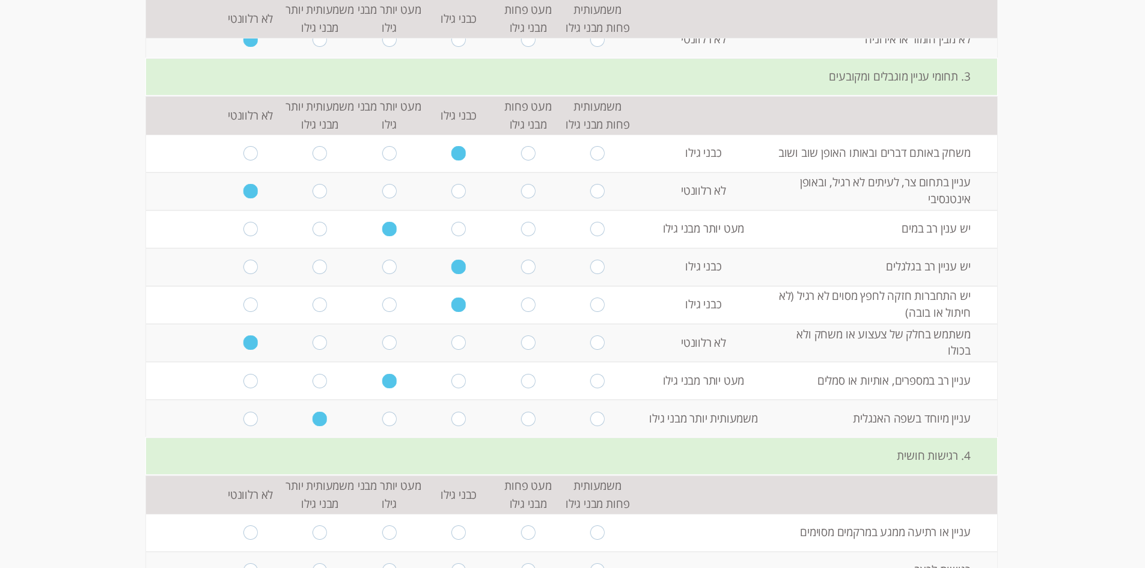
click at [316, 526] on input "radio" at bounding box center [320, 533] width 14 height 14
radio input "true"
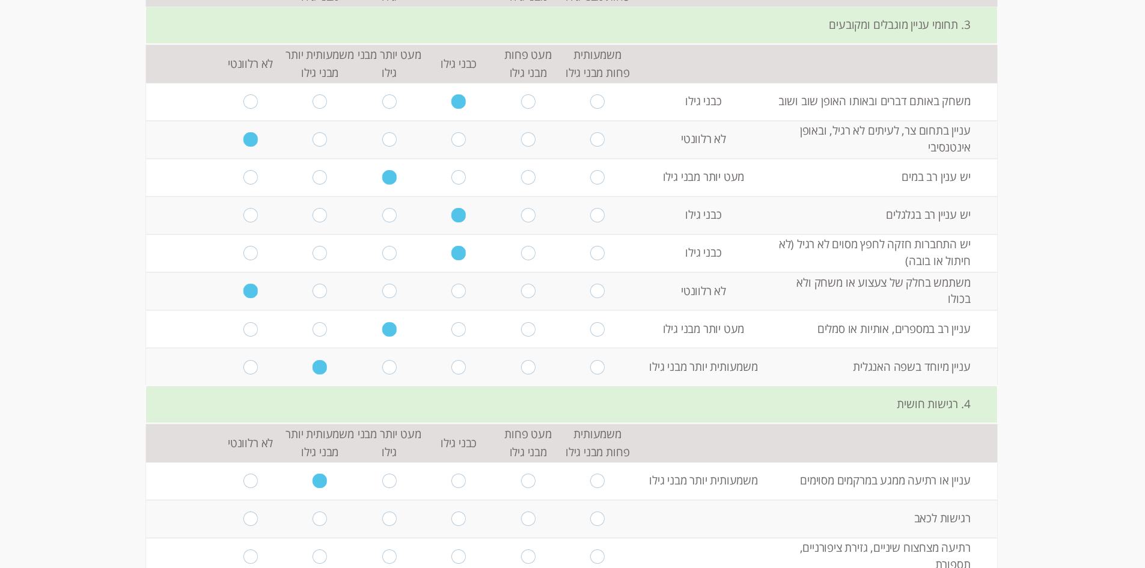
scroll to position [2586, 0]
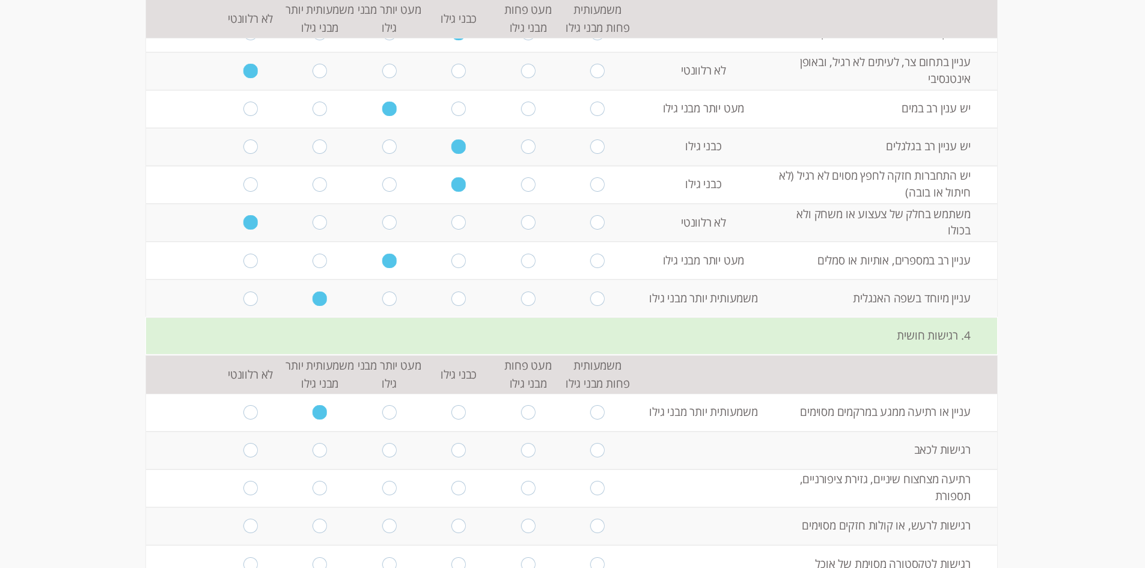
click at [387, 443] on input "radio" at bounding box center [389, 450] width 14 height 14
radio input "true"
click at [386, 481] on input "radio" at bounding box center [389, 488] width 14 height 14
radio input "true"
click at [456, 519] on input "radio" at bounding box center [459, 526] width 14 height 14
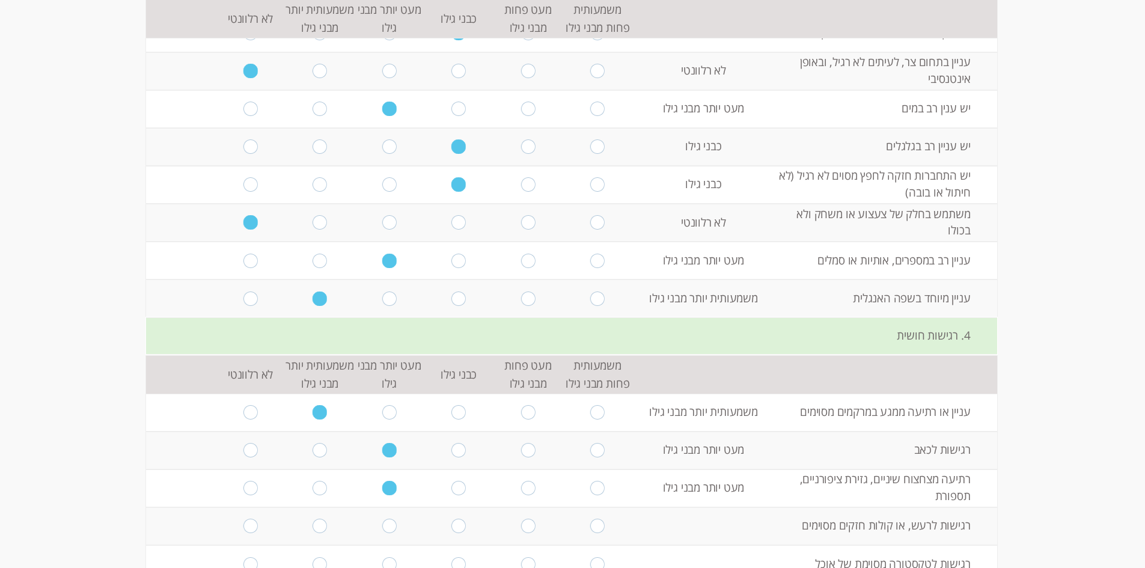
radio input "true"
click at [314, 557] on input "radio" at bounding box center [320, 564] width 14 height 14
radio input "true"
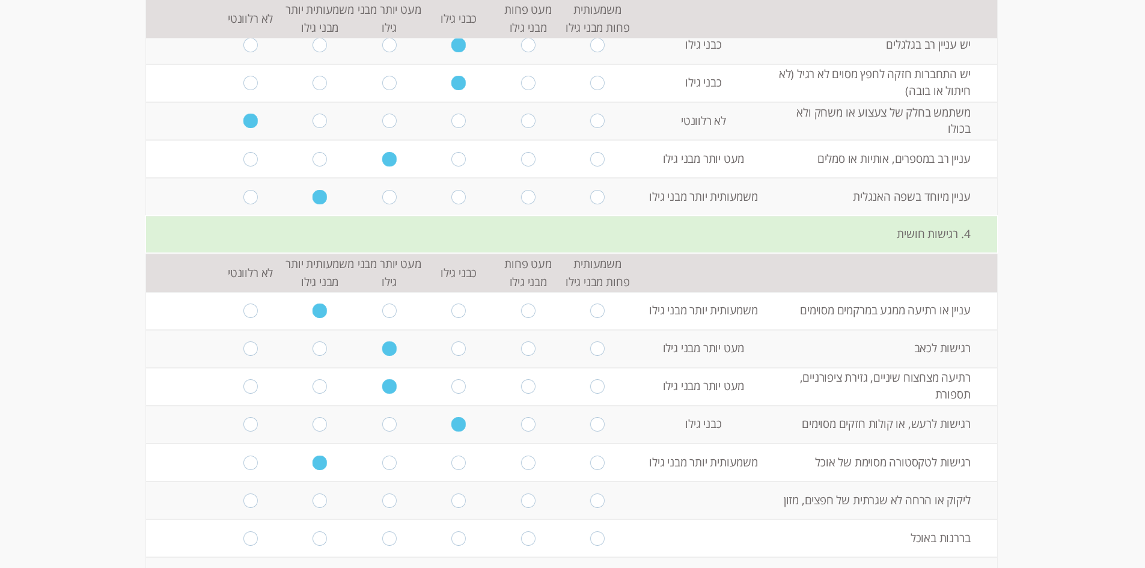
scroll to position [2826, 0]
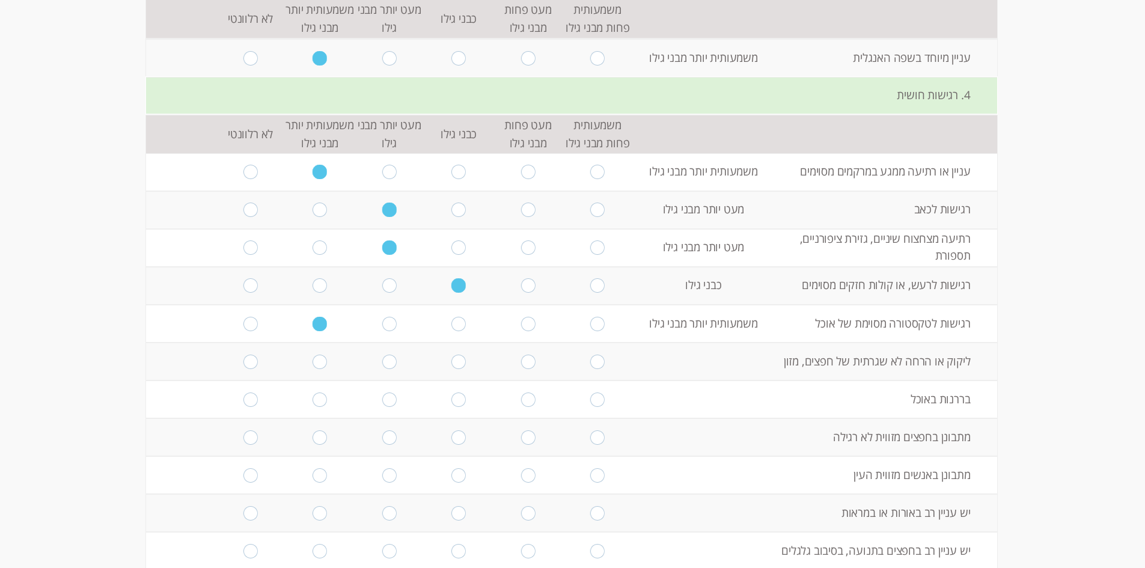
click at [247, 355] on input "radio" at bounding box center [251, 362] width 14 height 14
radio input "true"
click at [313, 393] on input "radio" at bounding box center [320, 400] width 14 height 14
radio input "true"
click at [524, 431] on input "radio" at bounding box center [528, 438] width 14 height 14
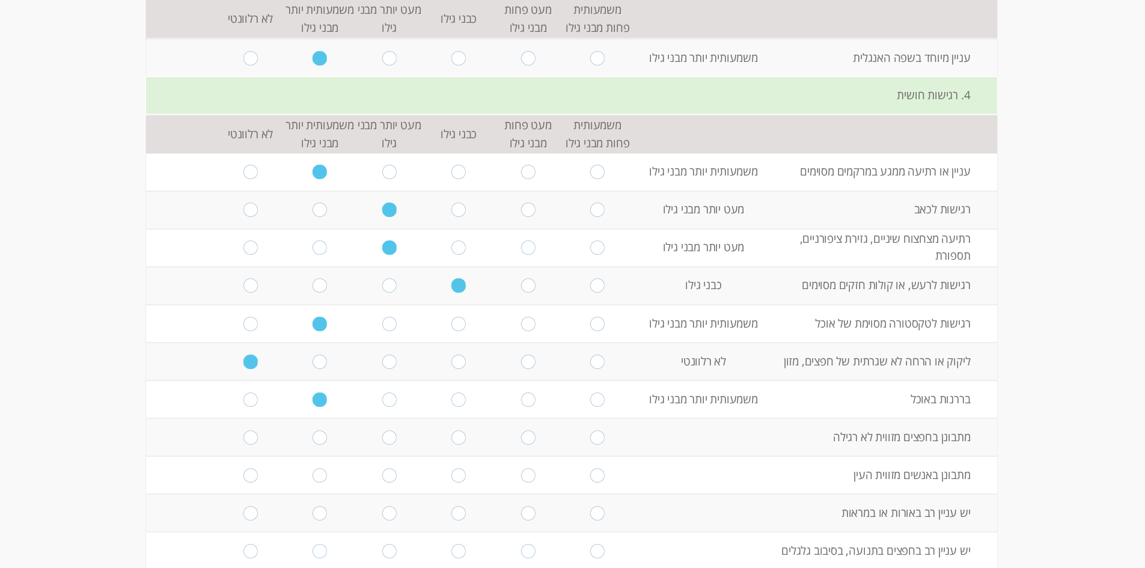
radio input "true"
click at [245, 468] on input "radio" at bounding box center [251, 475] width 14 height 14
radio input "true"
click at [382, 506] on input "radio" at bounding box center [389, 513] width 14 height 14
radio input "true"
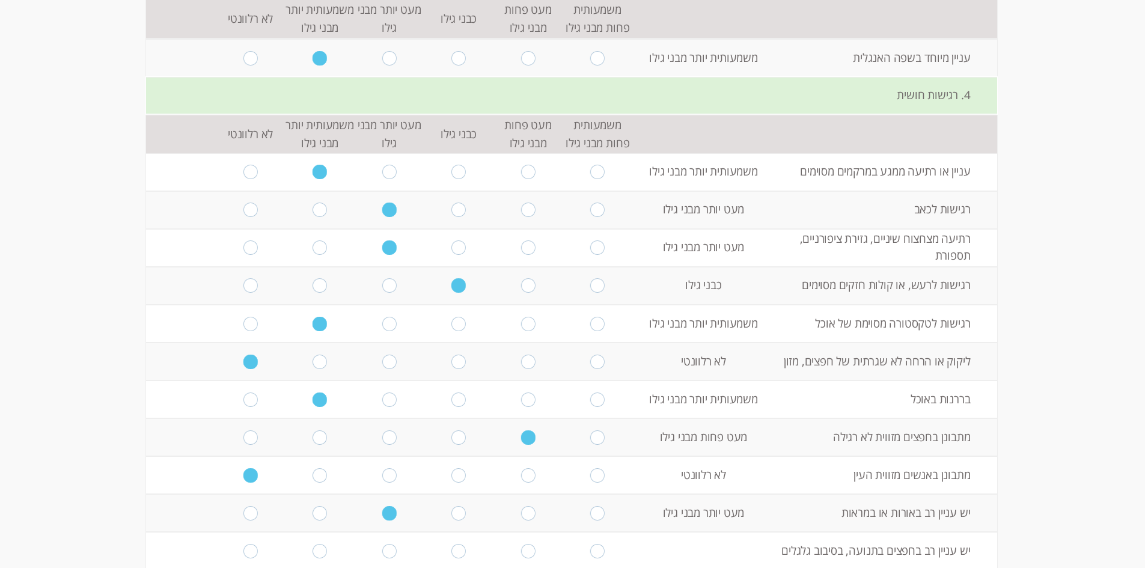
drag, startPoint x: 376, startPoint y: 482, endPoint x: 437, endPoint y: 518, distance: 70.3
click at [437, 532] on td at bounding box center [459, 551] width 70 height 38
click at [456, 544] on input "radio" at bounding box center [459, 551] width 14 height 14
radio input "true"
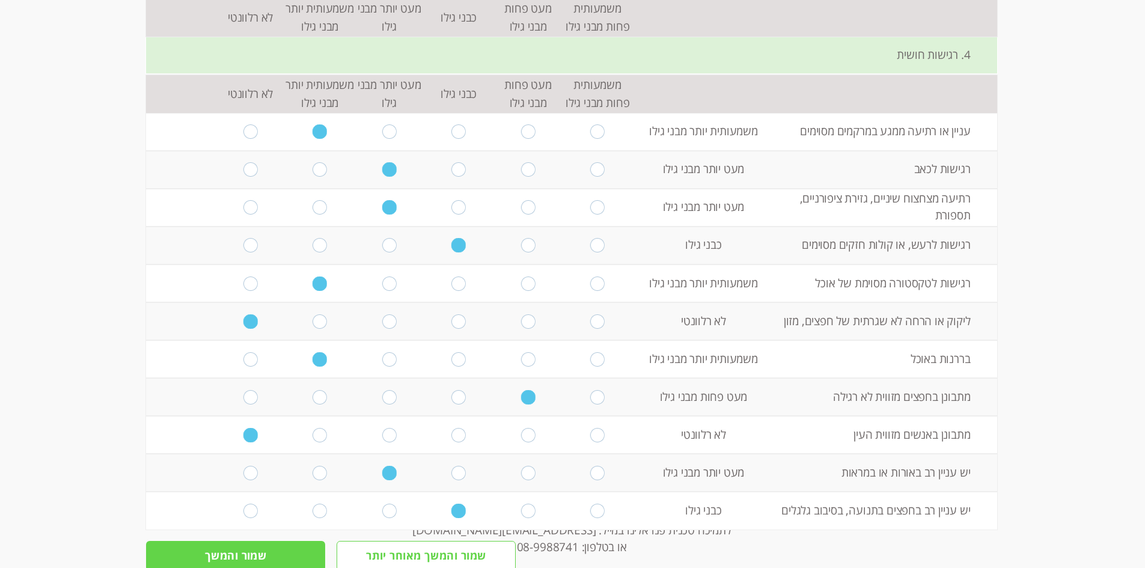
scroll to position [2920, 0]
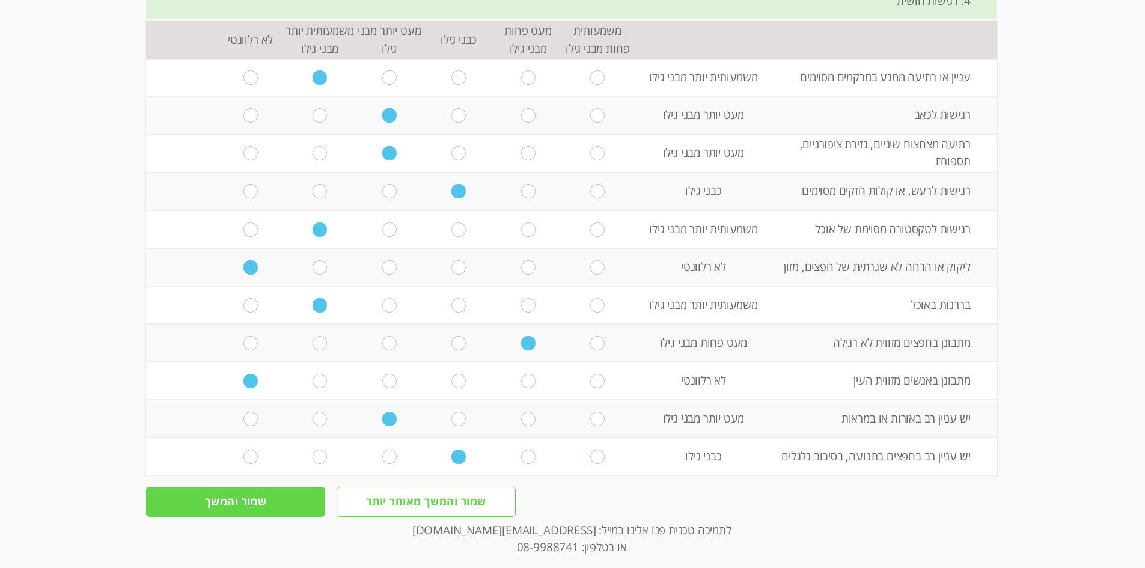
click at [233, 487] on input "שמור והמשך" at bounding box center [235, 502] width 179 height 30
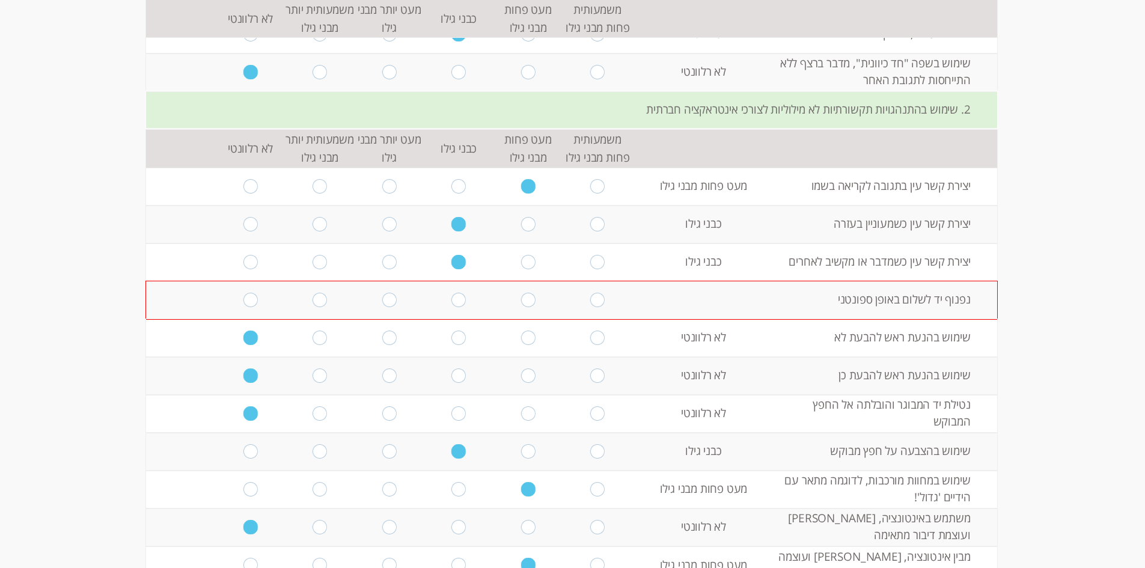
scroll to position [538, 0]
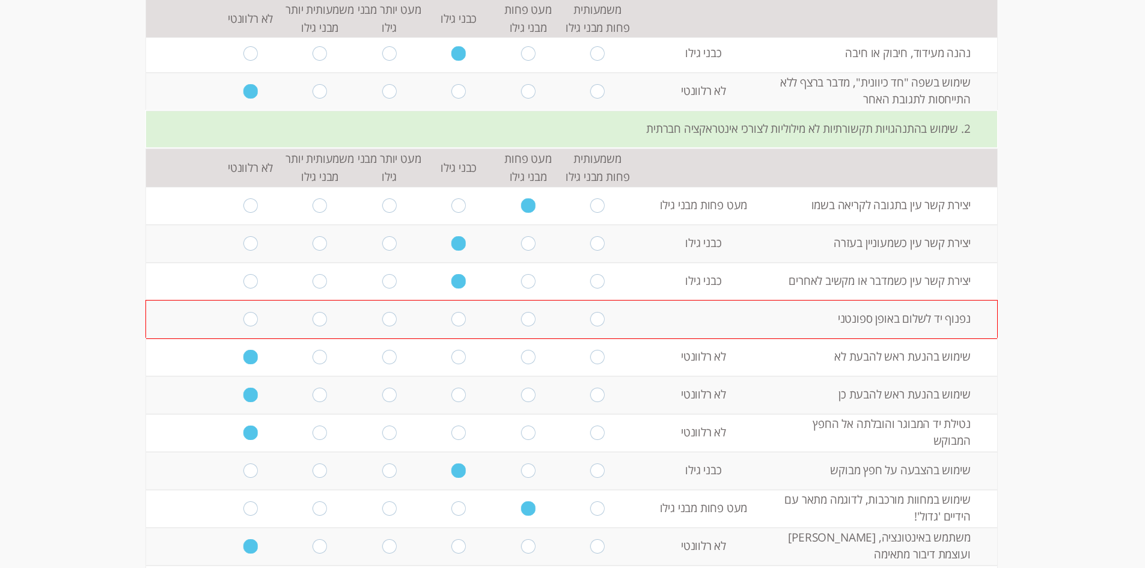
click at [388, 317] on input "radio" at bounding box center [389, 319] width 14 height 14
radio input "true"
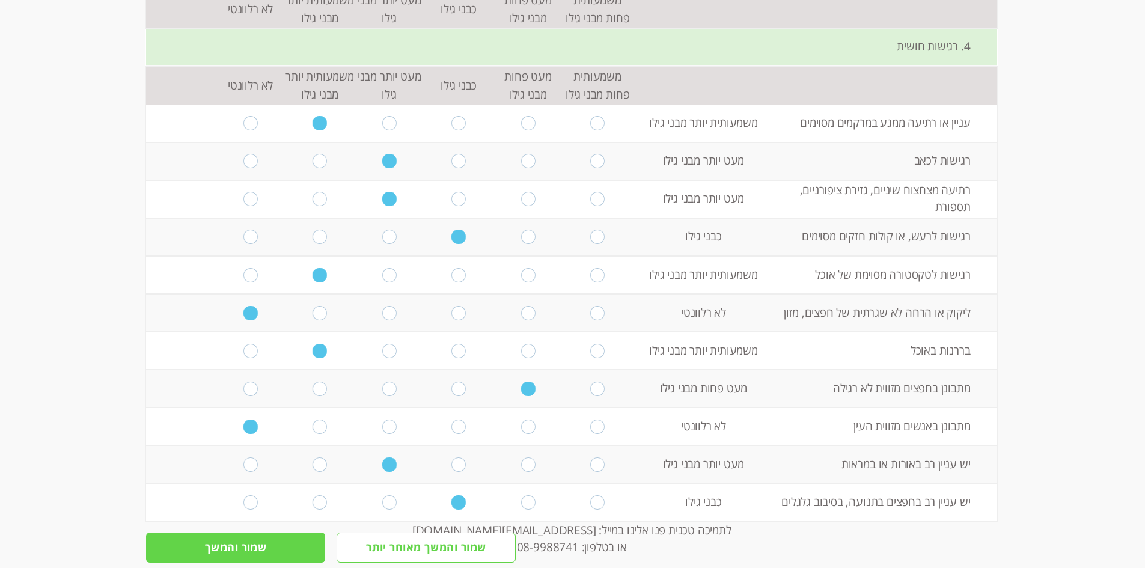
scroll to position [2920, 0]
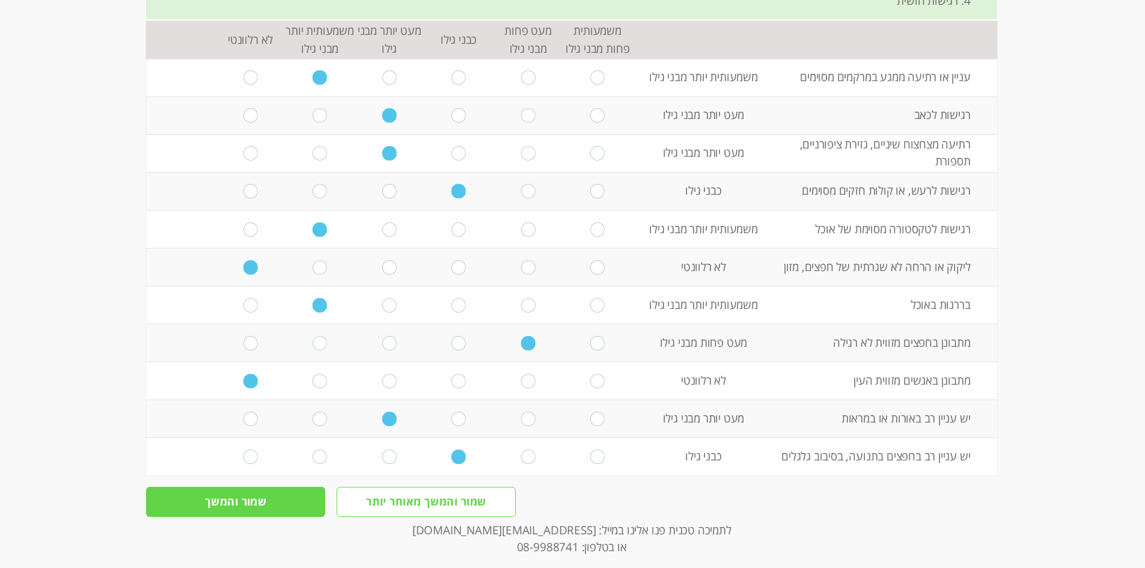
click at [227, 487] on input "שמור והמשך" at bounding box center [235, 502] width 179 height 30
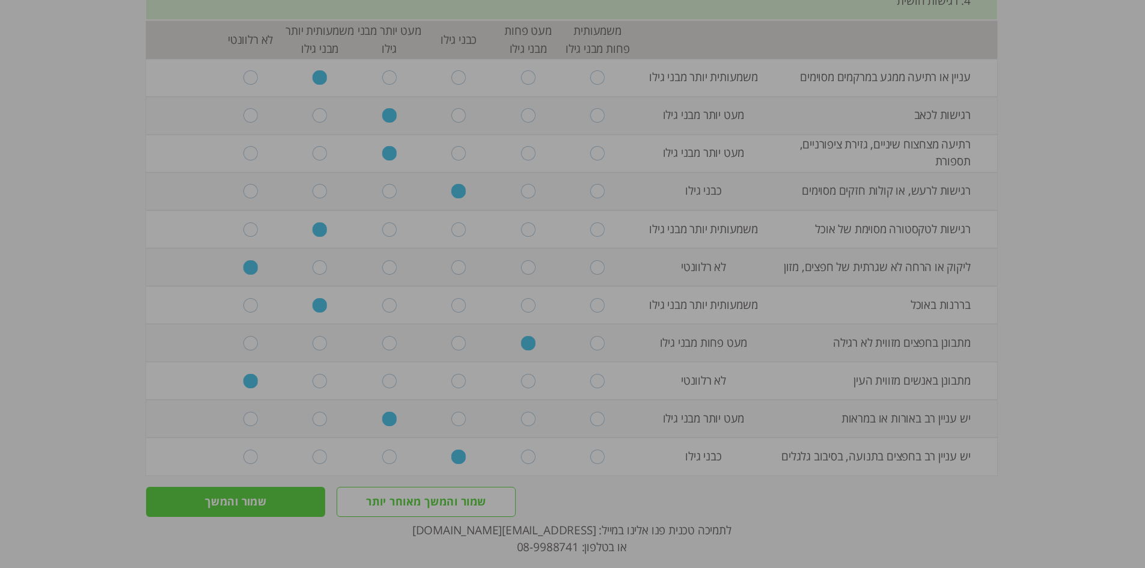
scroll to position [0, 0]
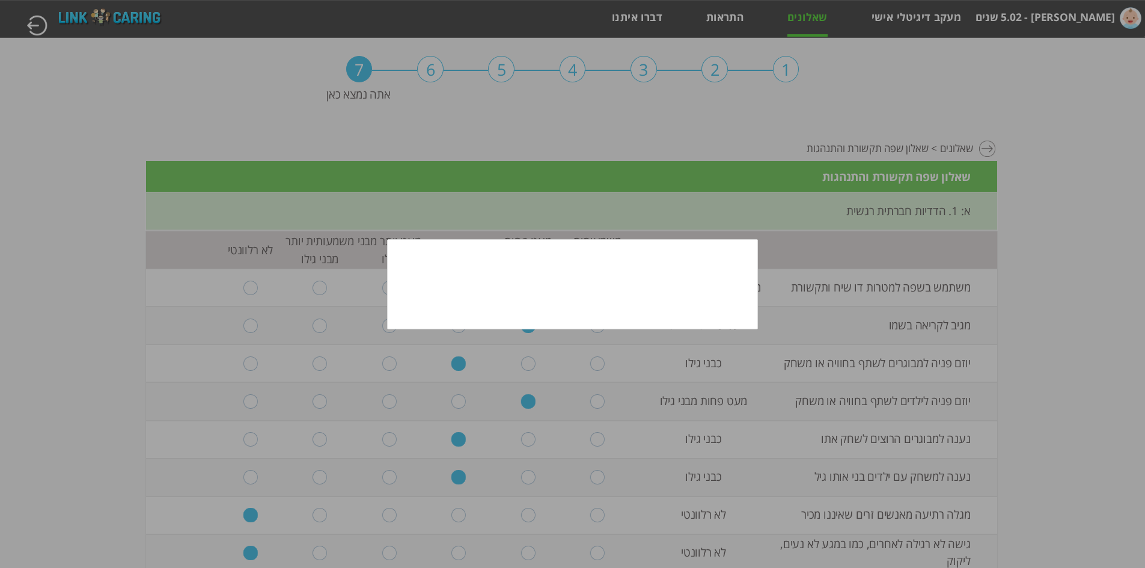
click at [682, 300] on div "אחת או יותר מהתשובות מעידות על התנהגות חריגה של הילד/ה. צריך לפנות בהקדם לרופא …" at bounding box center [573, 284] width 366 height 85
click at [853, 266] on div at bounding box center [572, 284] width 1145 height 568
